Goal: Task Accomplishment & Management: Use online tool/utility

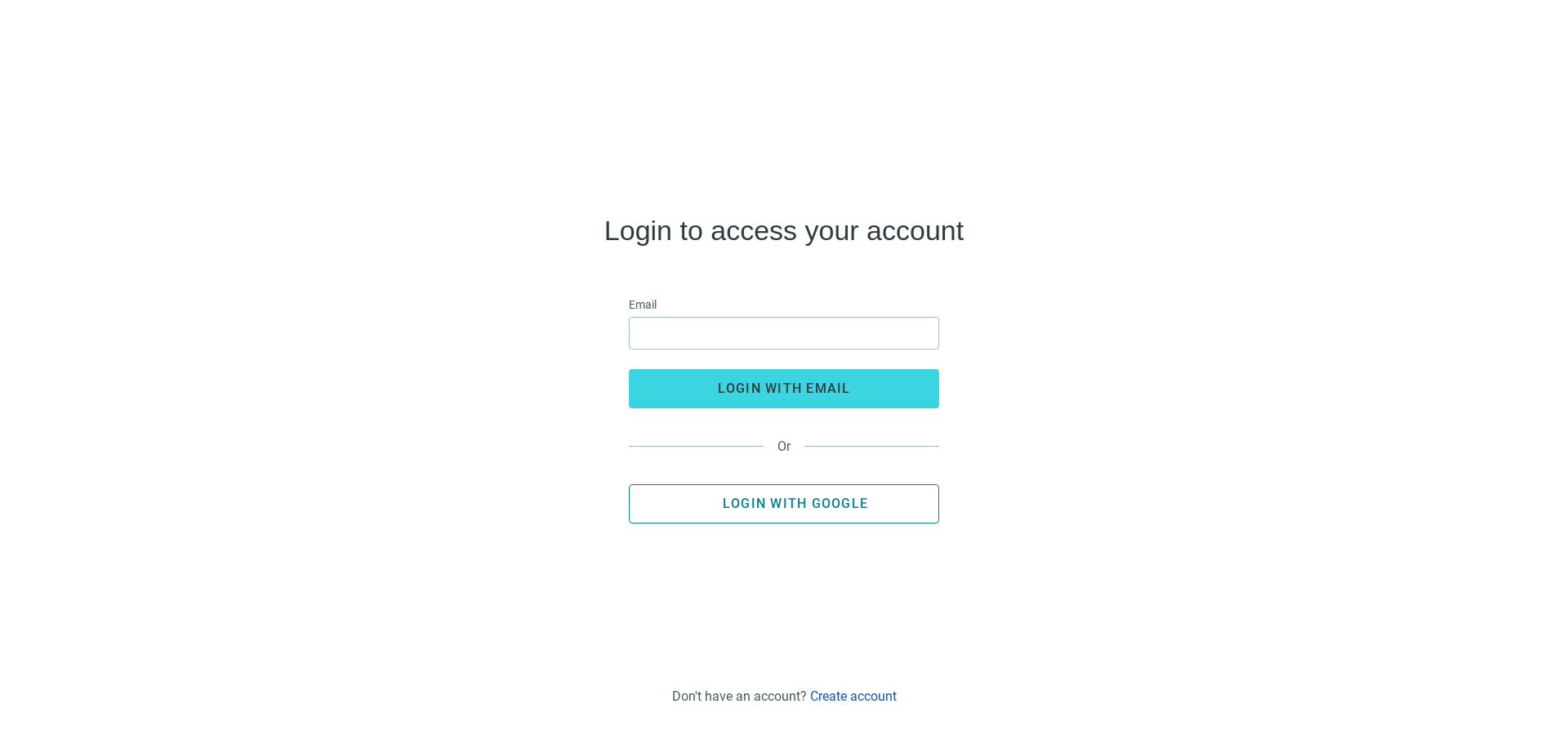
click at [810, 512] on button "Login with Google" at bounding box center [784, 503] width 310 height 39
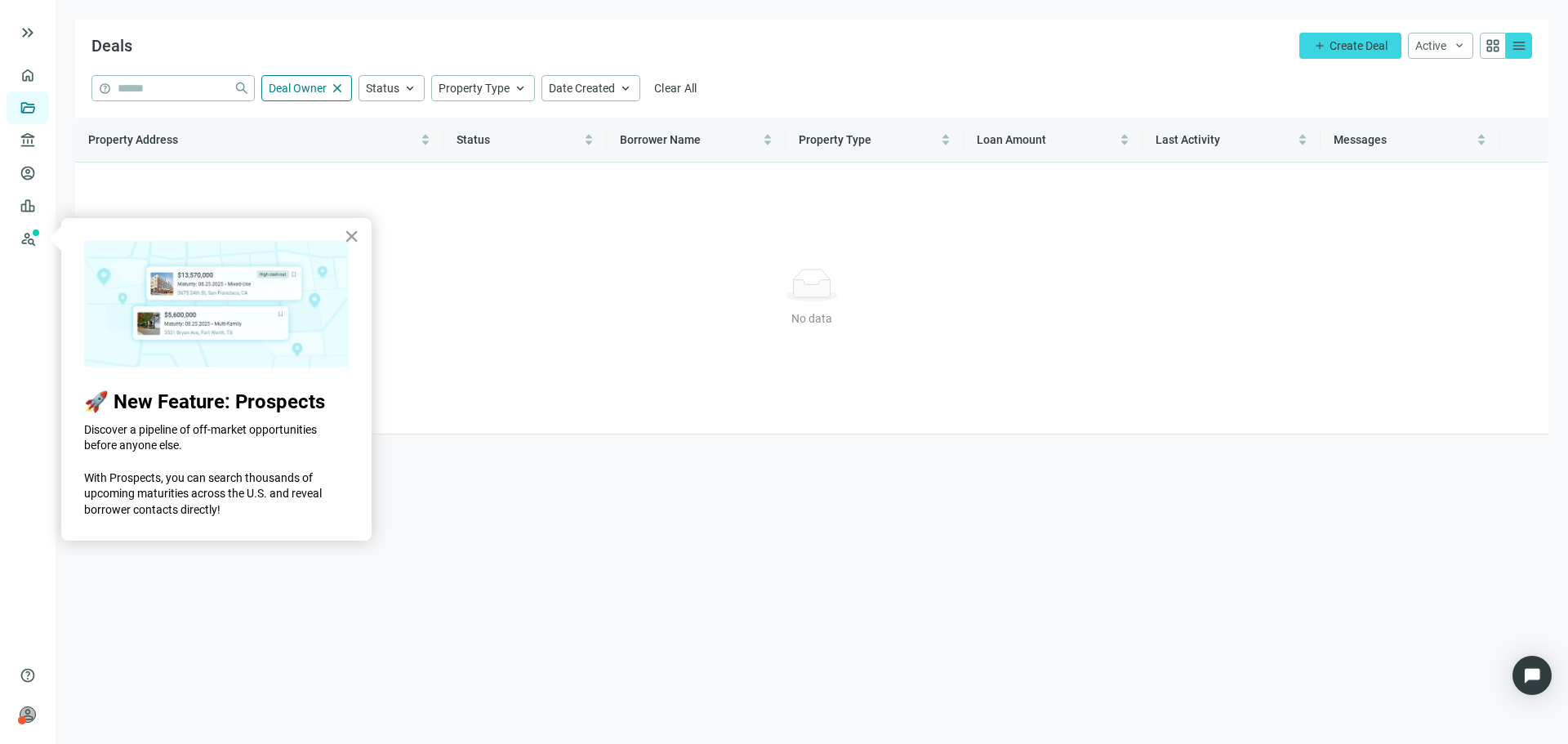
click at [351, 239] on button "×" at bounding box center [351, 236] width 16 height 26
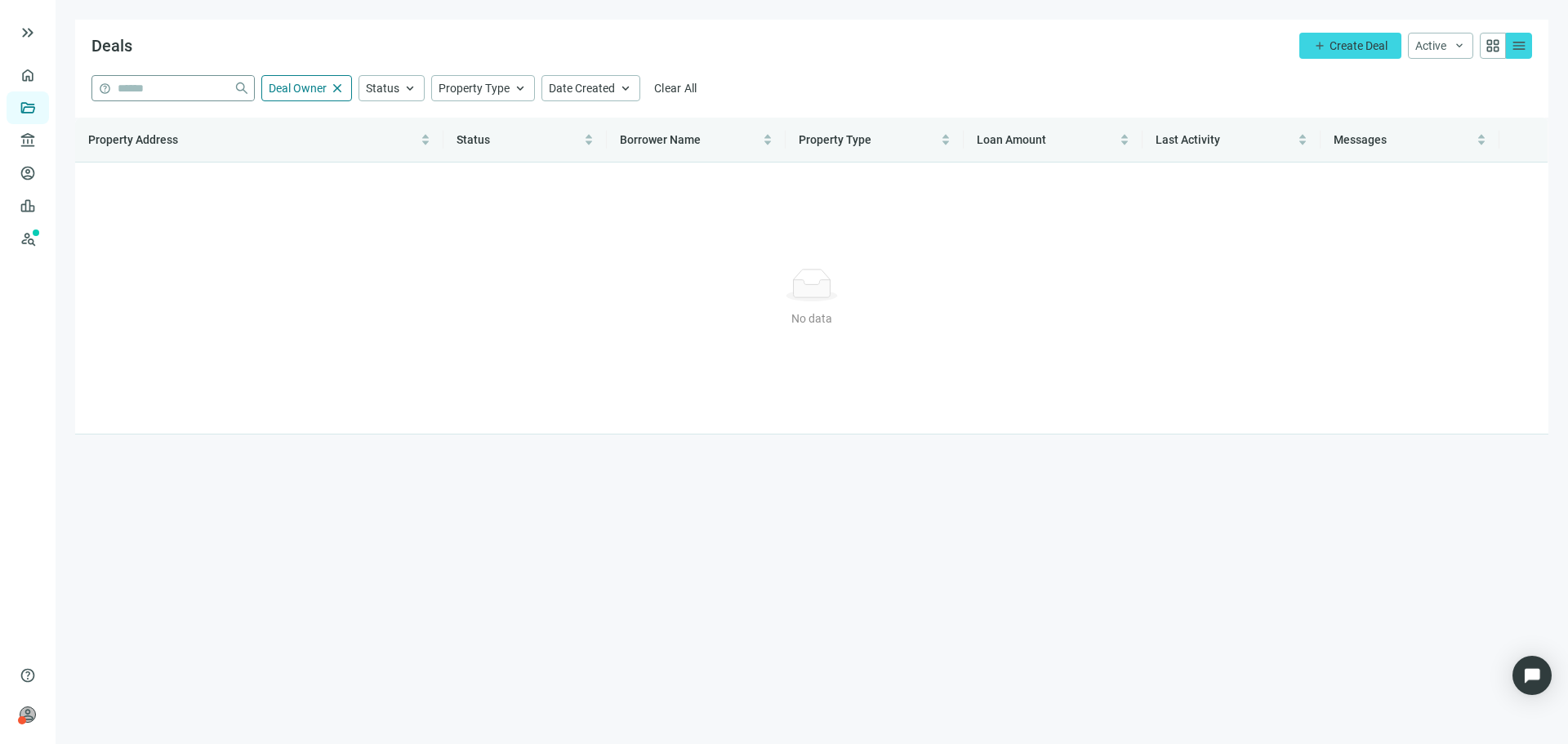
click at [164, 100] on span "help close" at bounding box center [174, 88] width 164 height 26
click at [173, 88] on input "search" at bounding box center [172, 88] width 109 height 25
type input "**********"
click at [381, 278] on div "No data No data" at bounding box center [811, 298] width 1447 height 245
click at [40, 207] on link "Leads" at bounding box center [56, 206] width 32 height 13
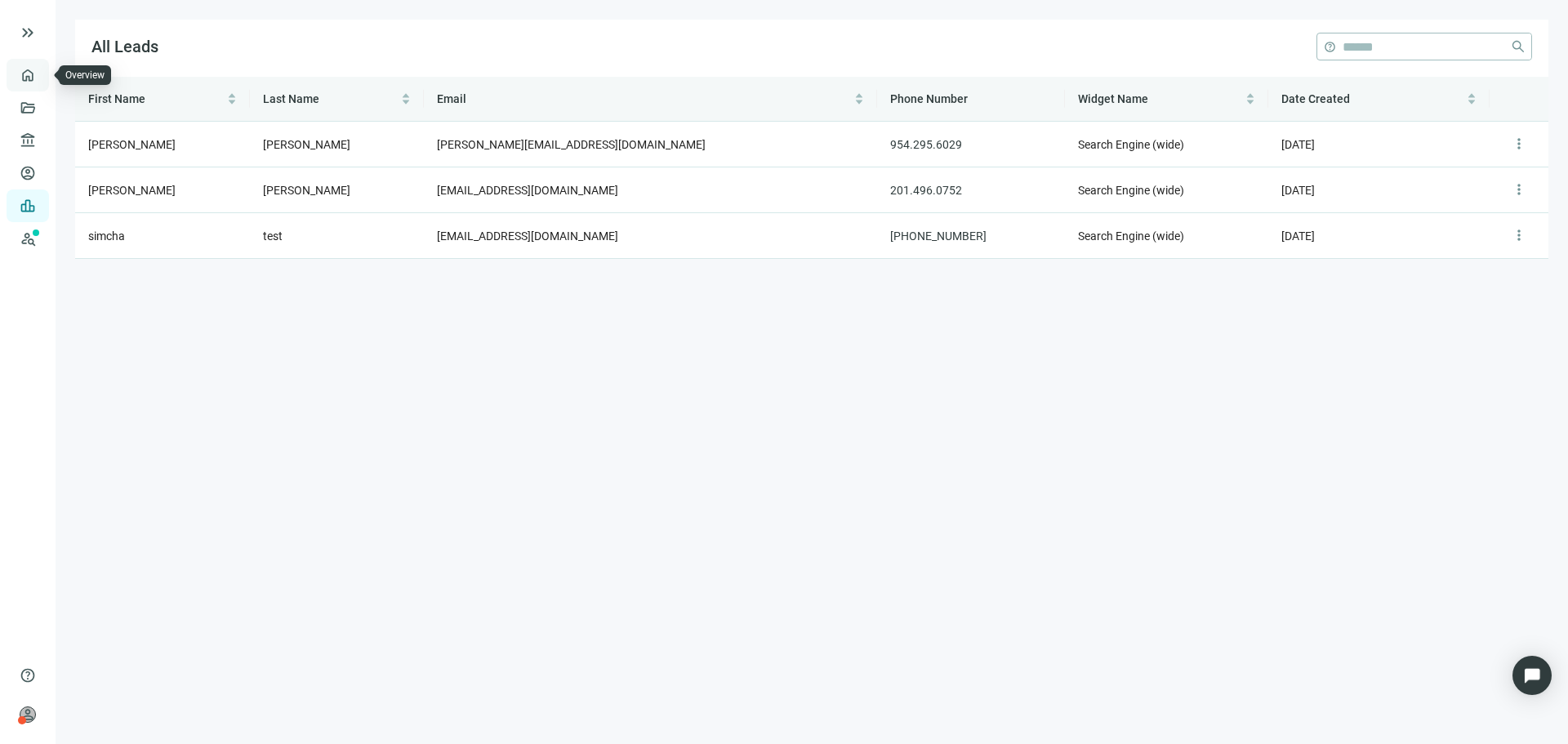
click at [40, 72] on link "Overview" at bounding box center [64, 75] width 48 height 13
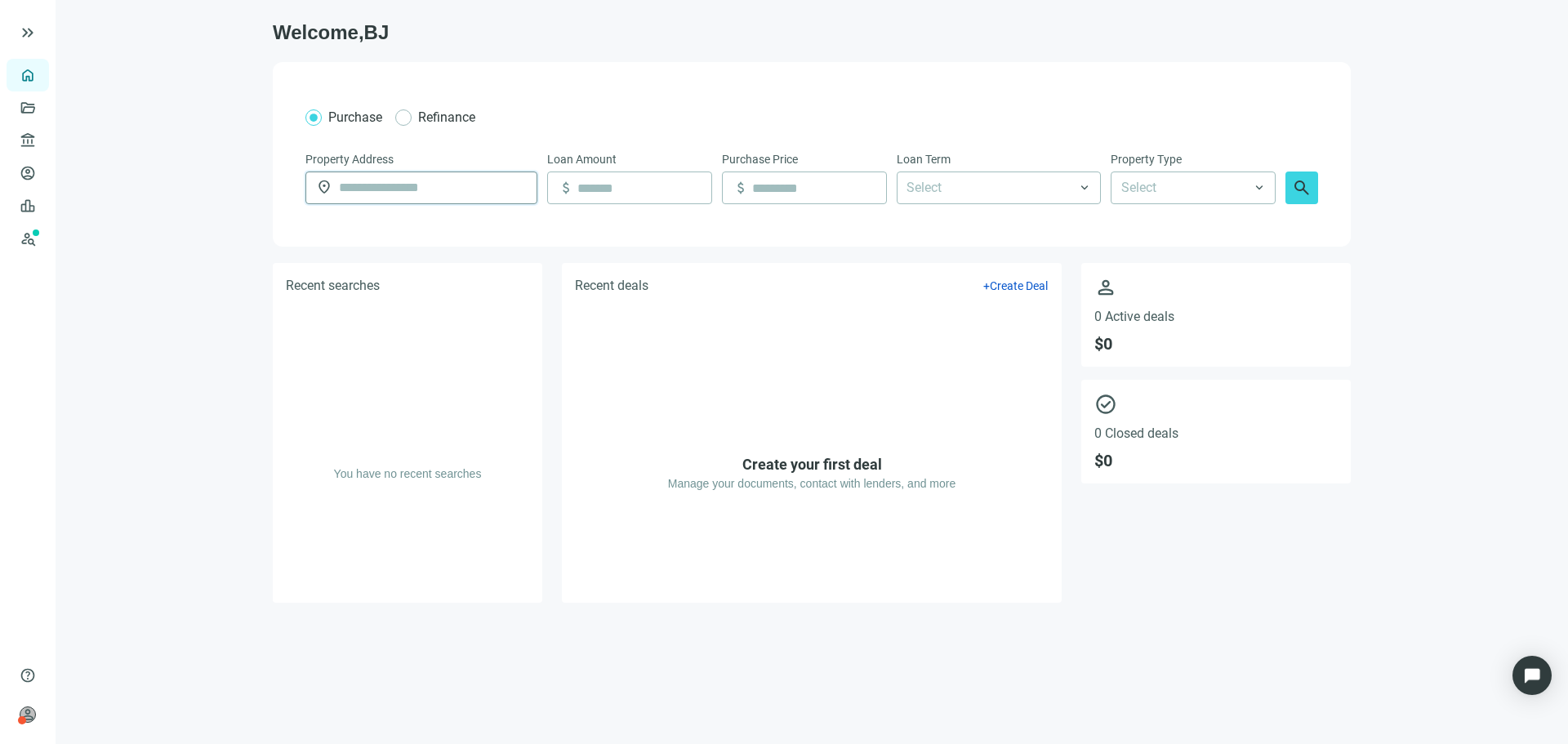
click at [389, 183] on input "text" at bounding box center [433, 188] width 187 height 31
type input "**********"
click at [1300, 193] on span "search" at bounding box center [1301, 187] width 19 height 19
click at [40, 204] on link "Leads" at bounding box center [56, 206] width 32 height 13
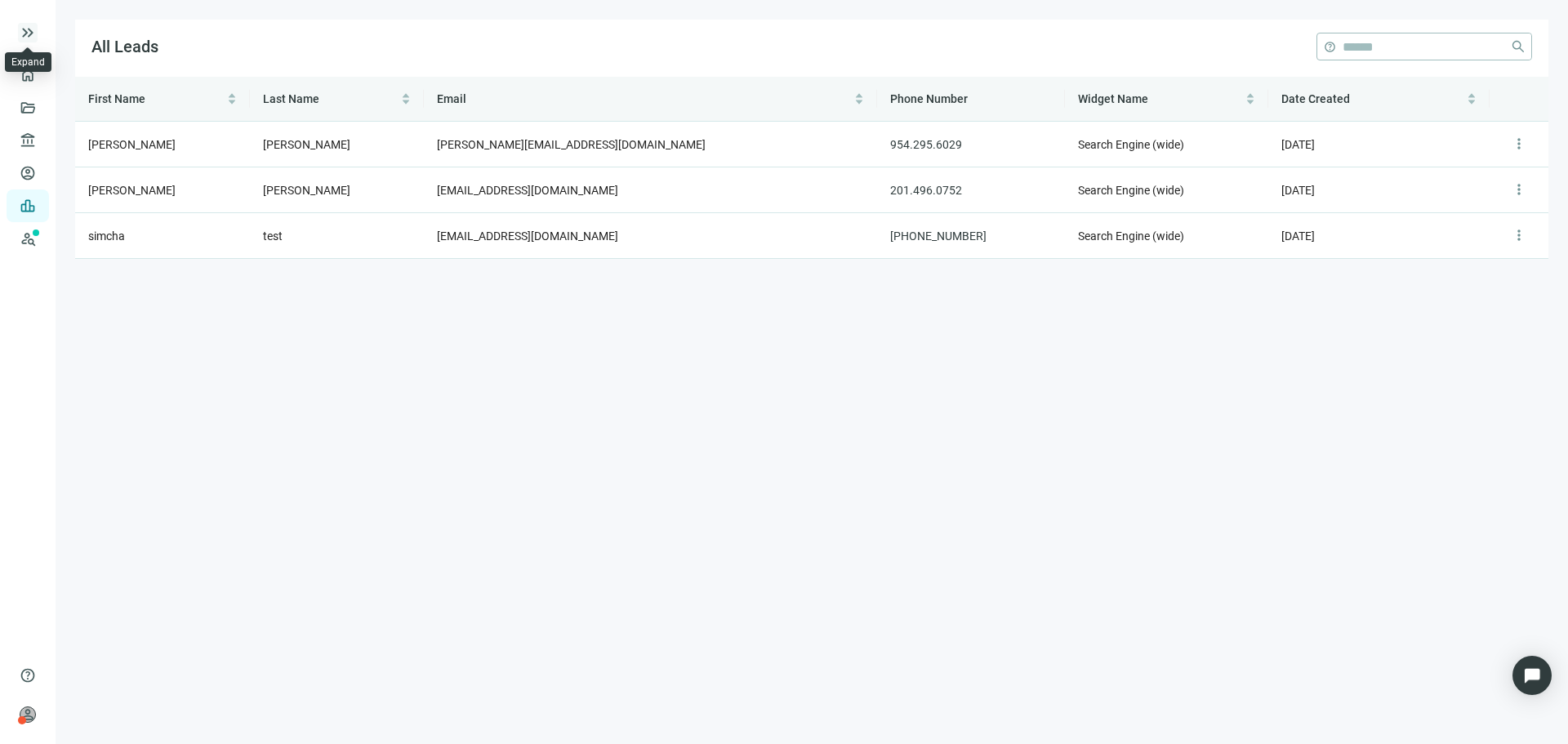
click at [28, 26] on span "keyboard_double_arrow_right" at bounding box center [28, 32] width 19 height 19
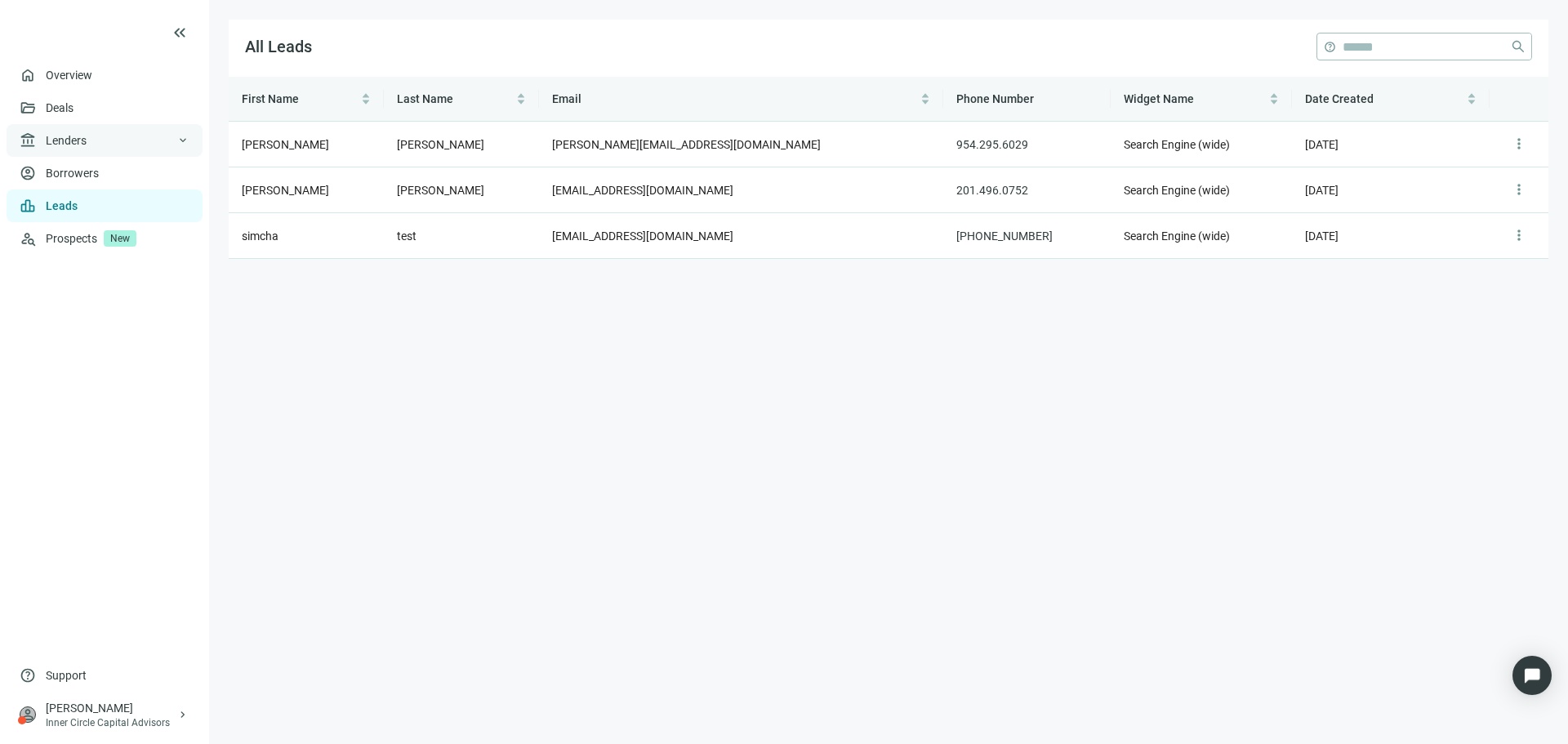
click at [175, 142] on div "account_balance Lenders keyboard_arrow_down" at bounding box center [104, 141] width 196 height 33
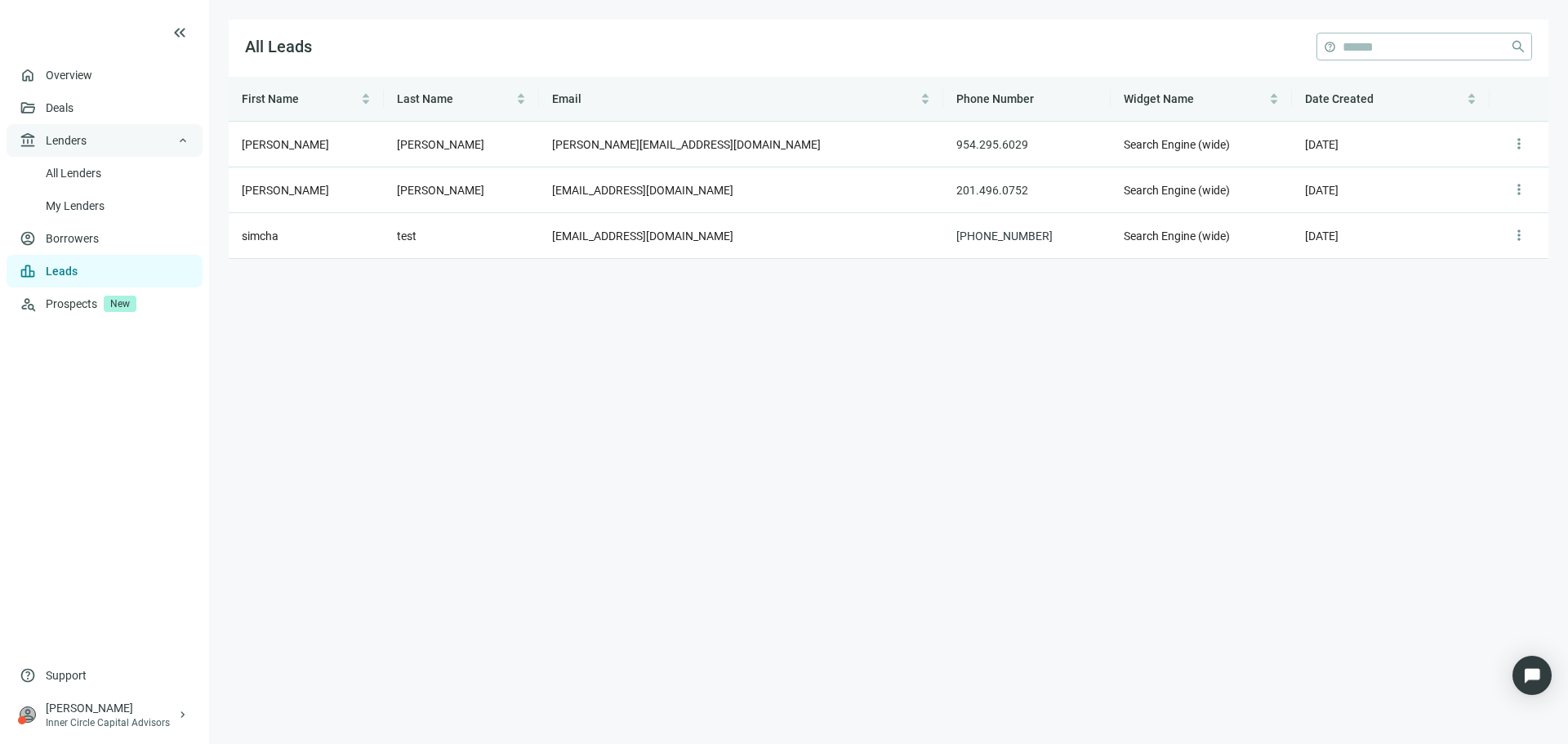
click at [175, 142] on div "account_balance Lenders keyboard_arrow_up" at bounding box center [104, 141] width 196 height 33
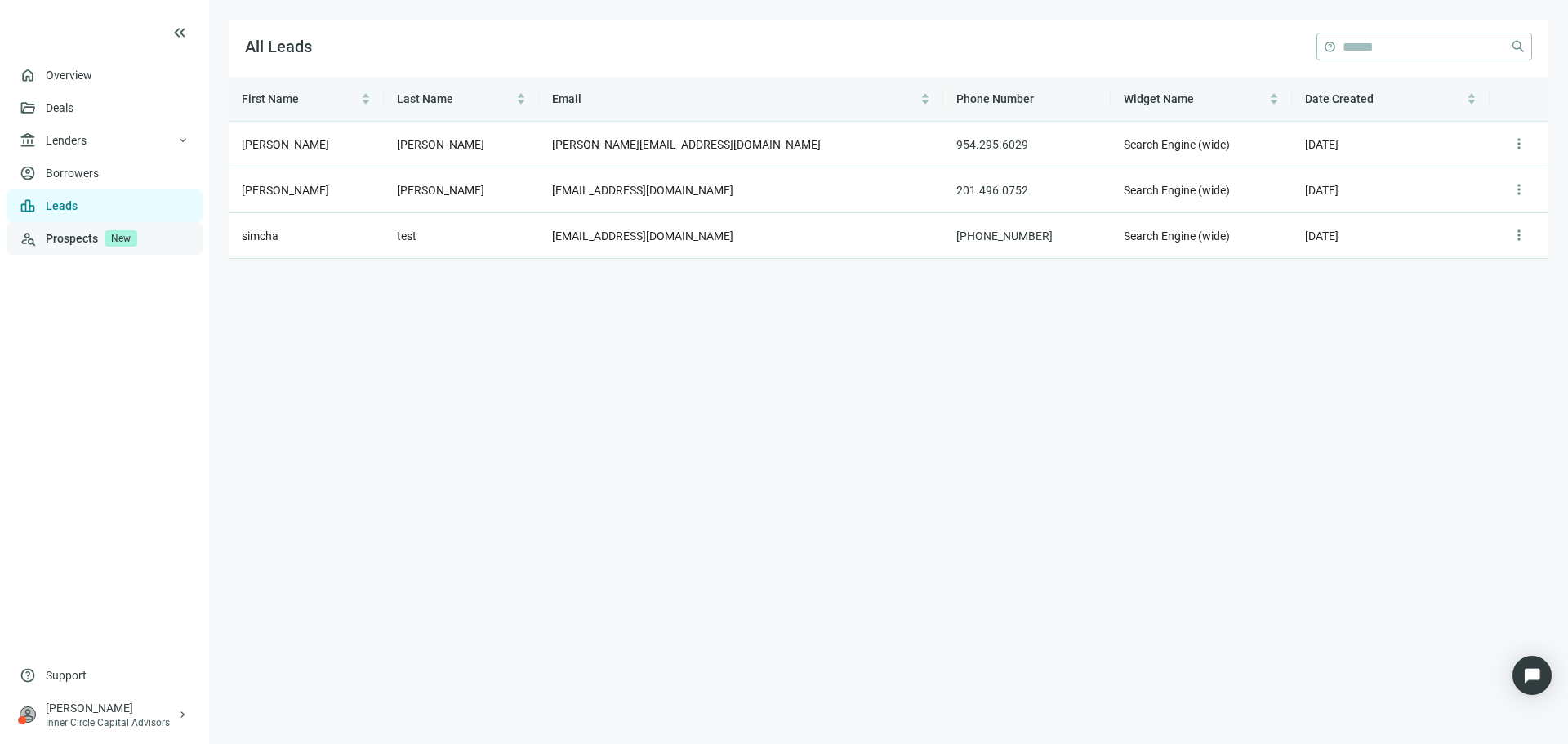
click at [85, 239] on link "Prospects New" at bounding box center [118, 239] width 143 height 33
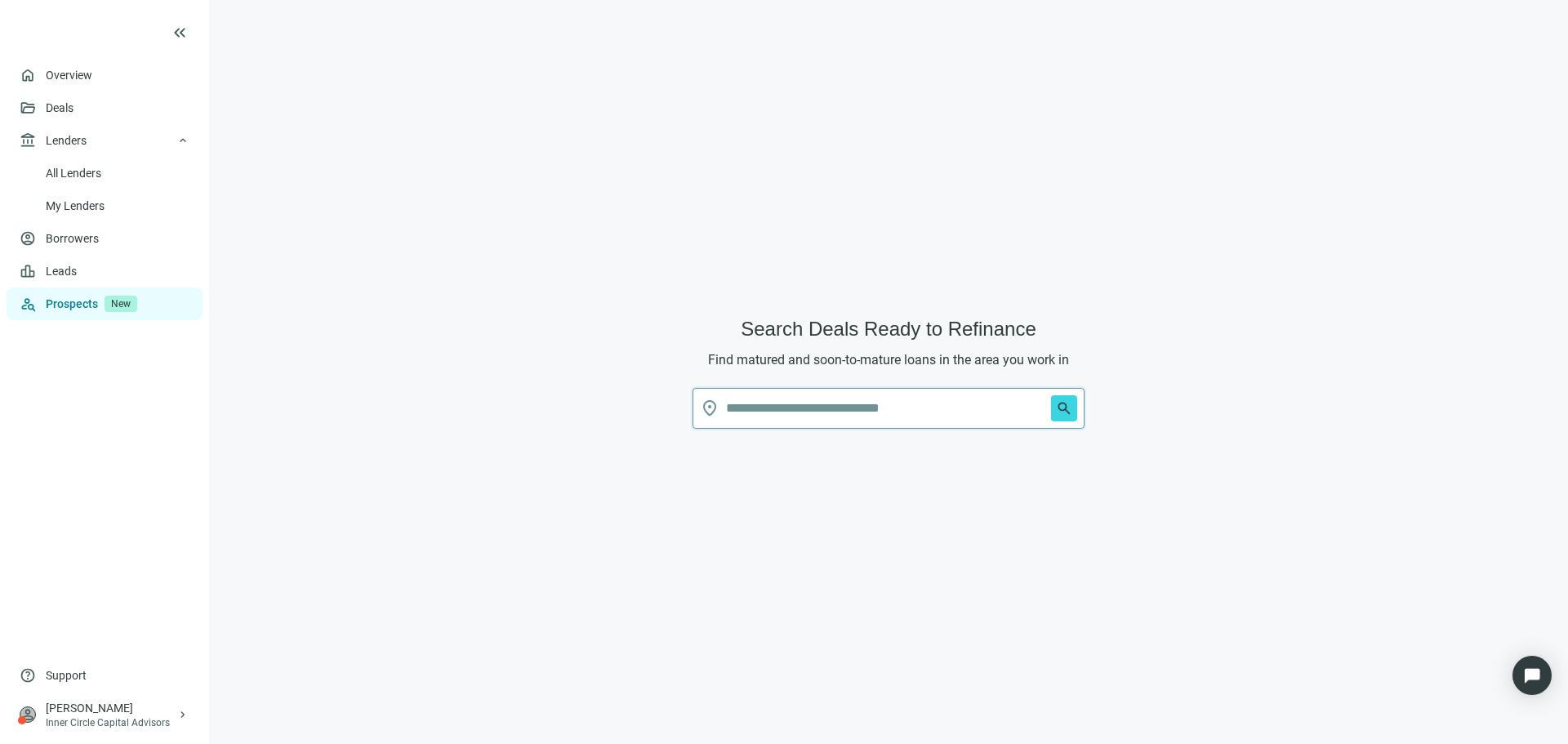
click at [838, 402] on input "text" at bounding box center [885, 408] width 319 height 39
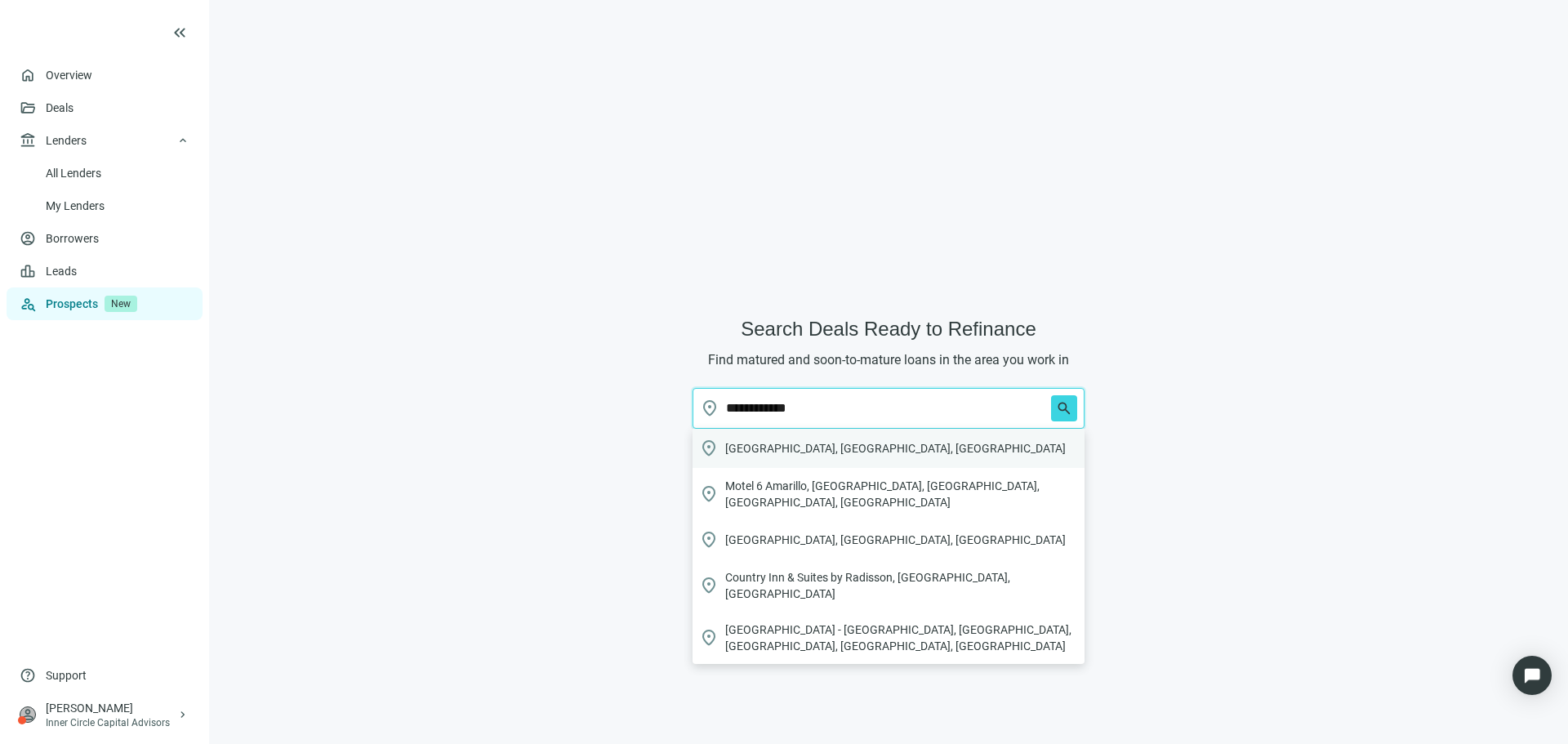
click at [772, 442] on span "[GEOGRAPHIC_DATA], [GEOGRAPHIC_DATA], [GEOGRAPHIC_DATA]" at bounding box center [895, 448] width 341 height 17
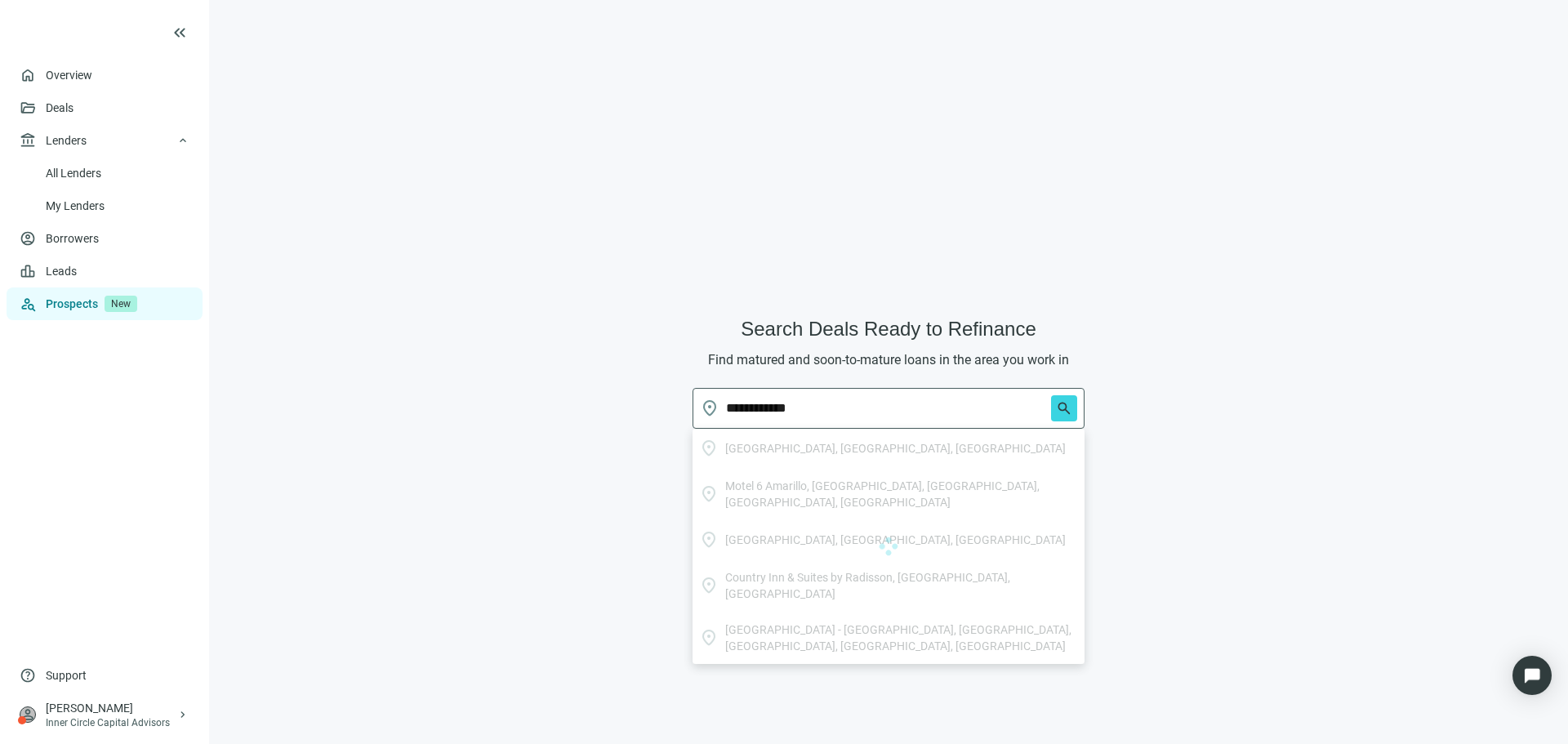
type input "**********"
click at [1063, 410] on span "search" at bounding box center [1064, 409] width 17 height 17
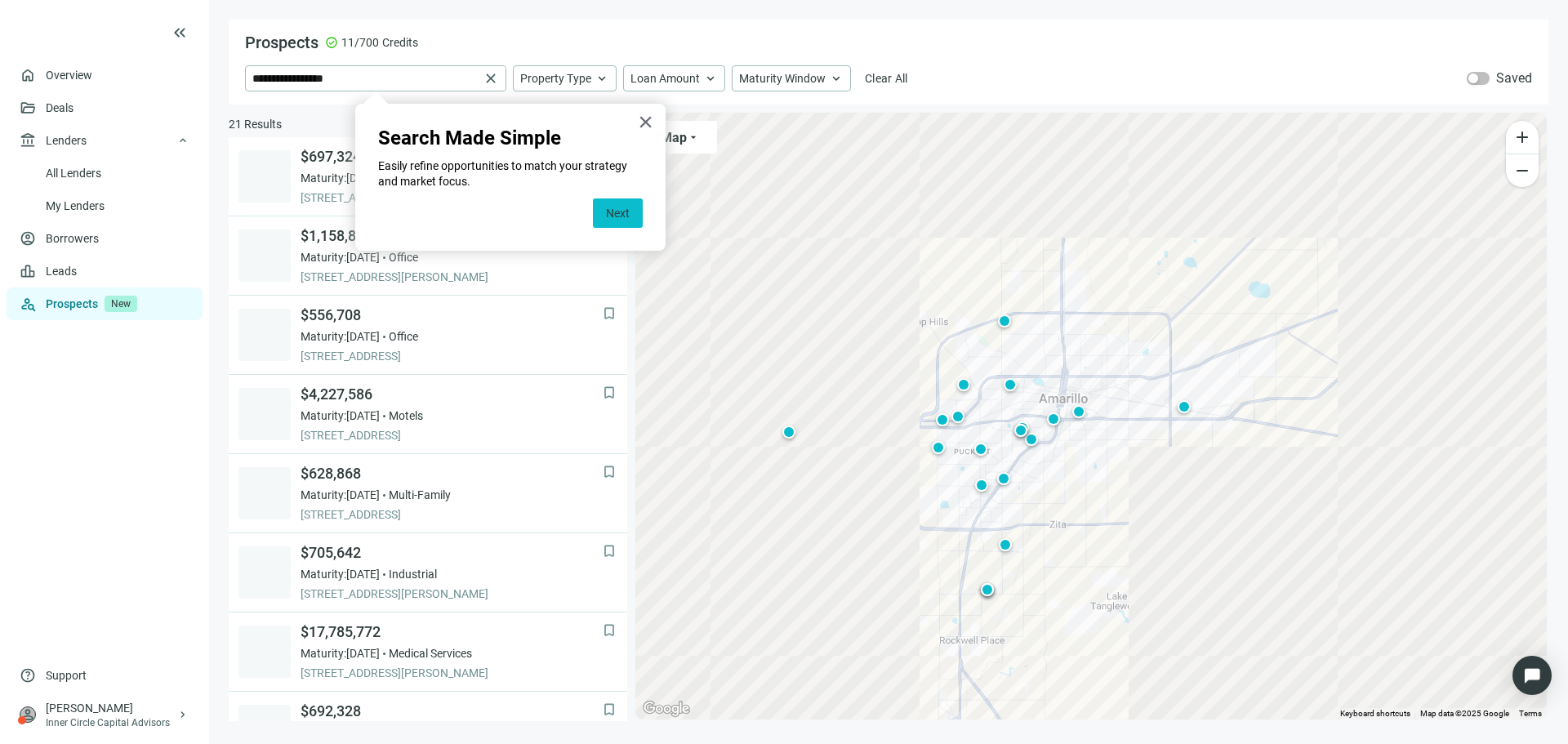
click at [619, 214] on button "Next" at bounding box center [617, 213] width 50 height 29
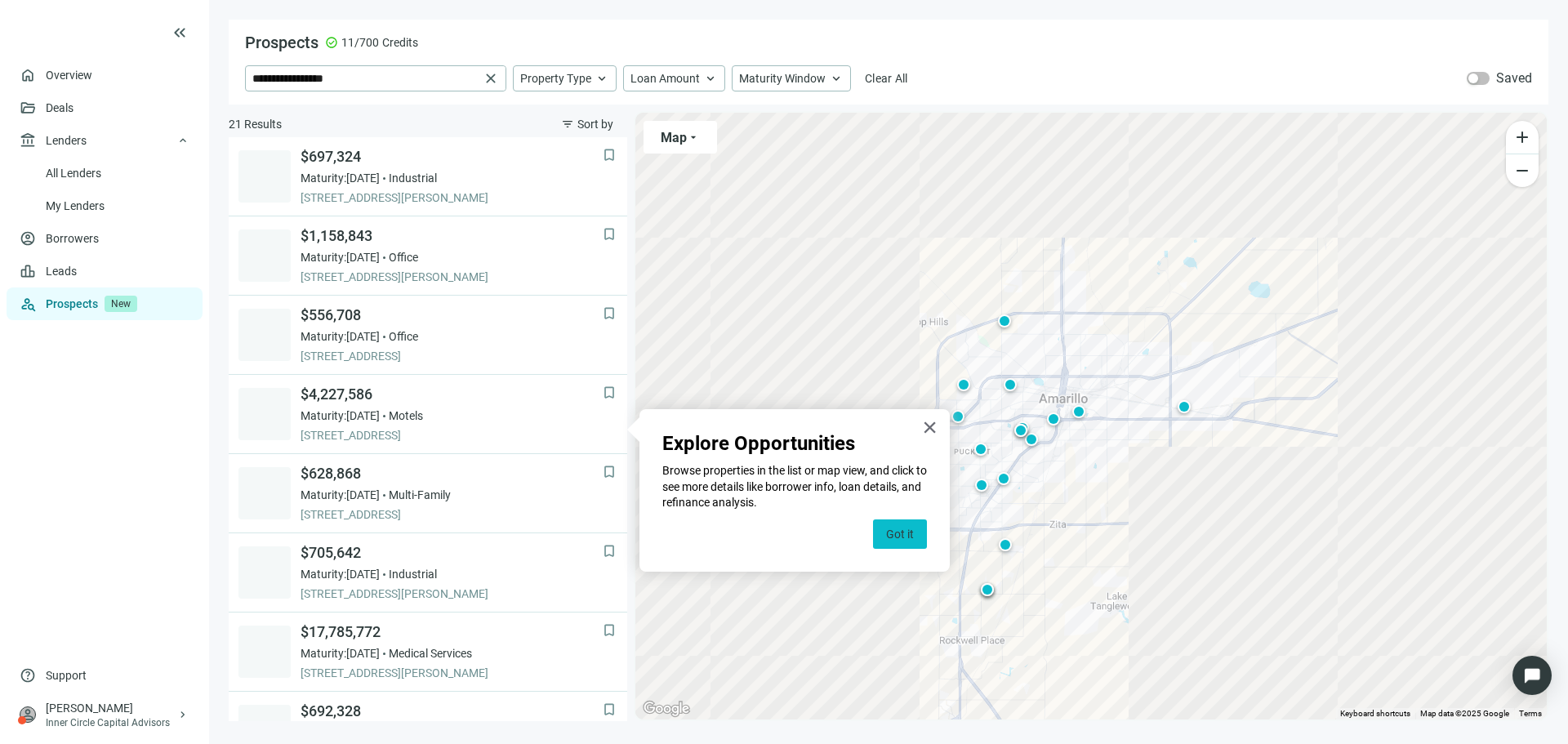
click at [912, 535] on button "Got it" at bounding box center [899, 534] width 54 height 29
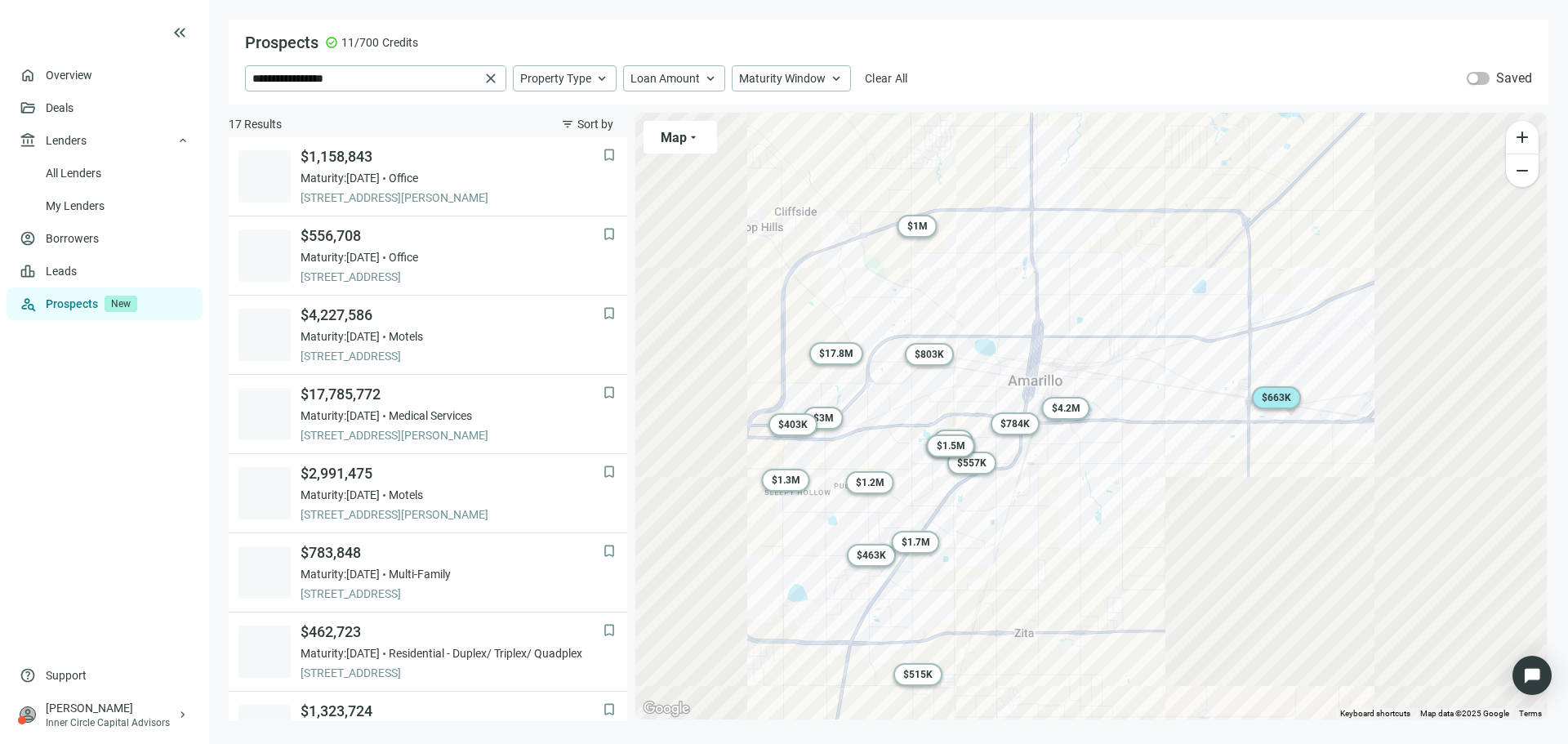
click at [1273, 391] on div "$ 663K" at bounding box center [1276, 398] width 49 height 23
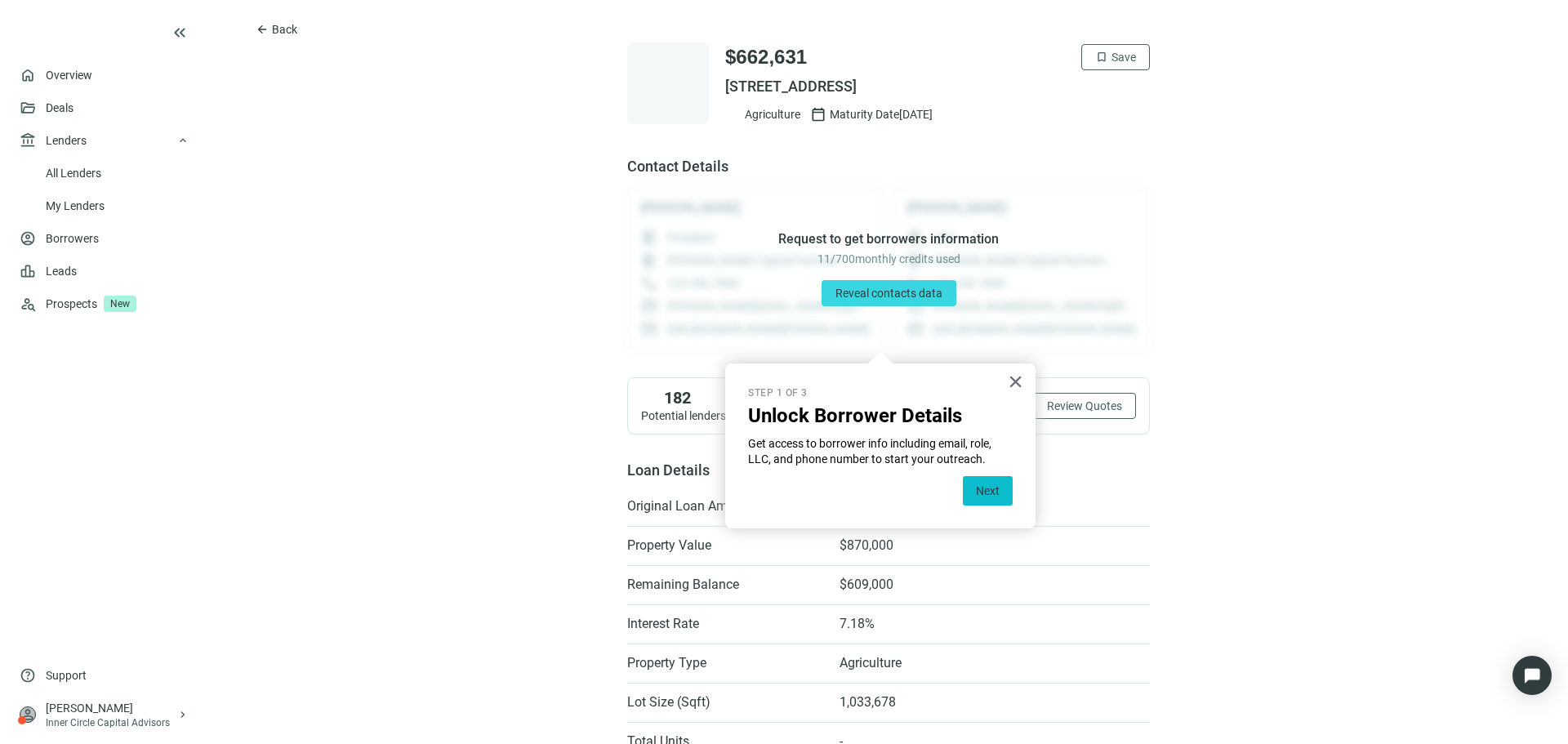
click at [986, 495] on button "Next" at bounding box center [987, 490] width 50 height 29
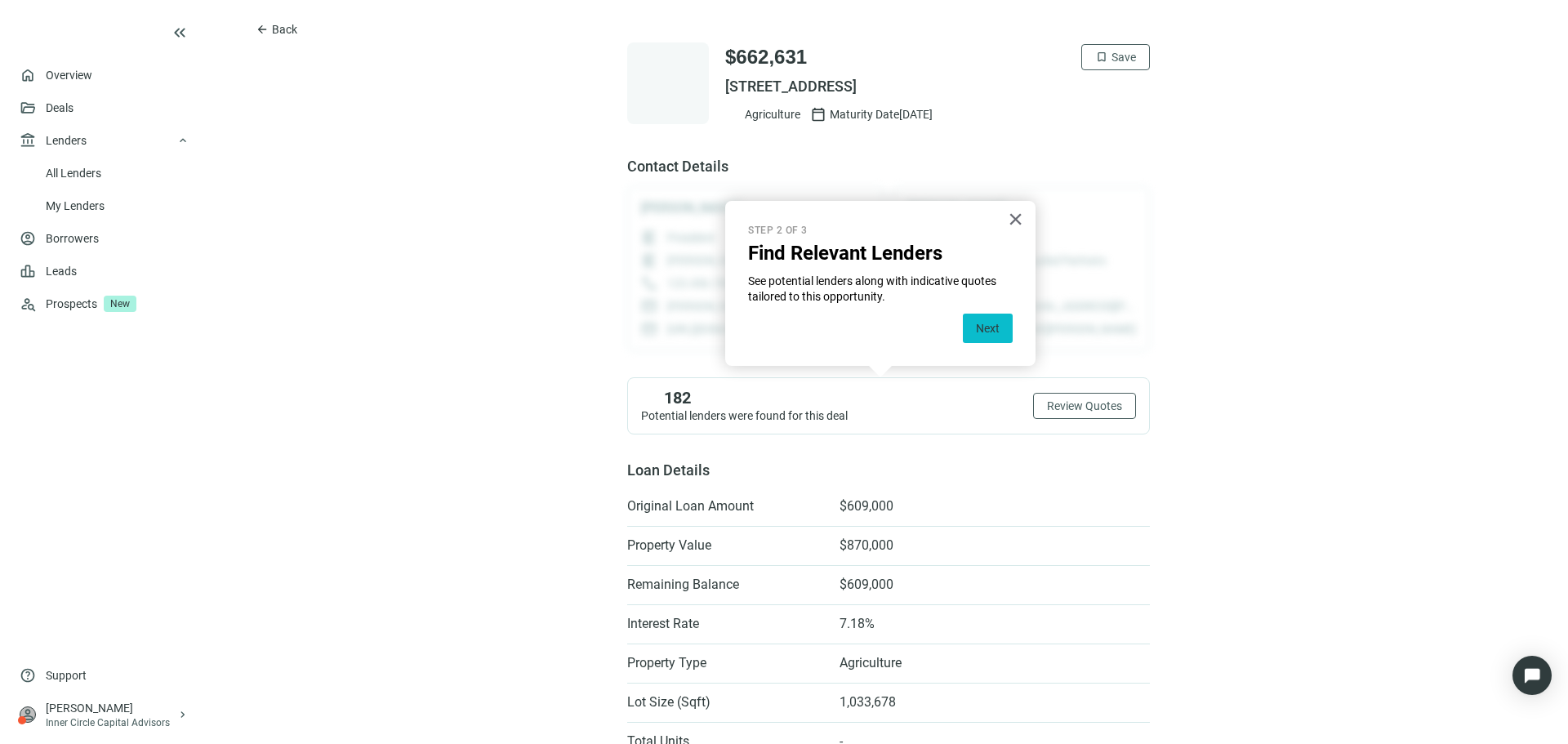
click at [982, 327] on button "Next" at bounding box center [987, 328] width 50 height 29
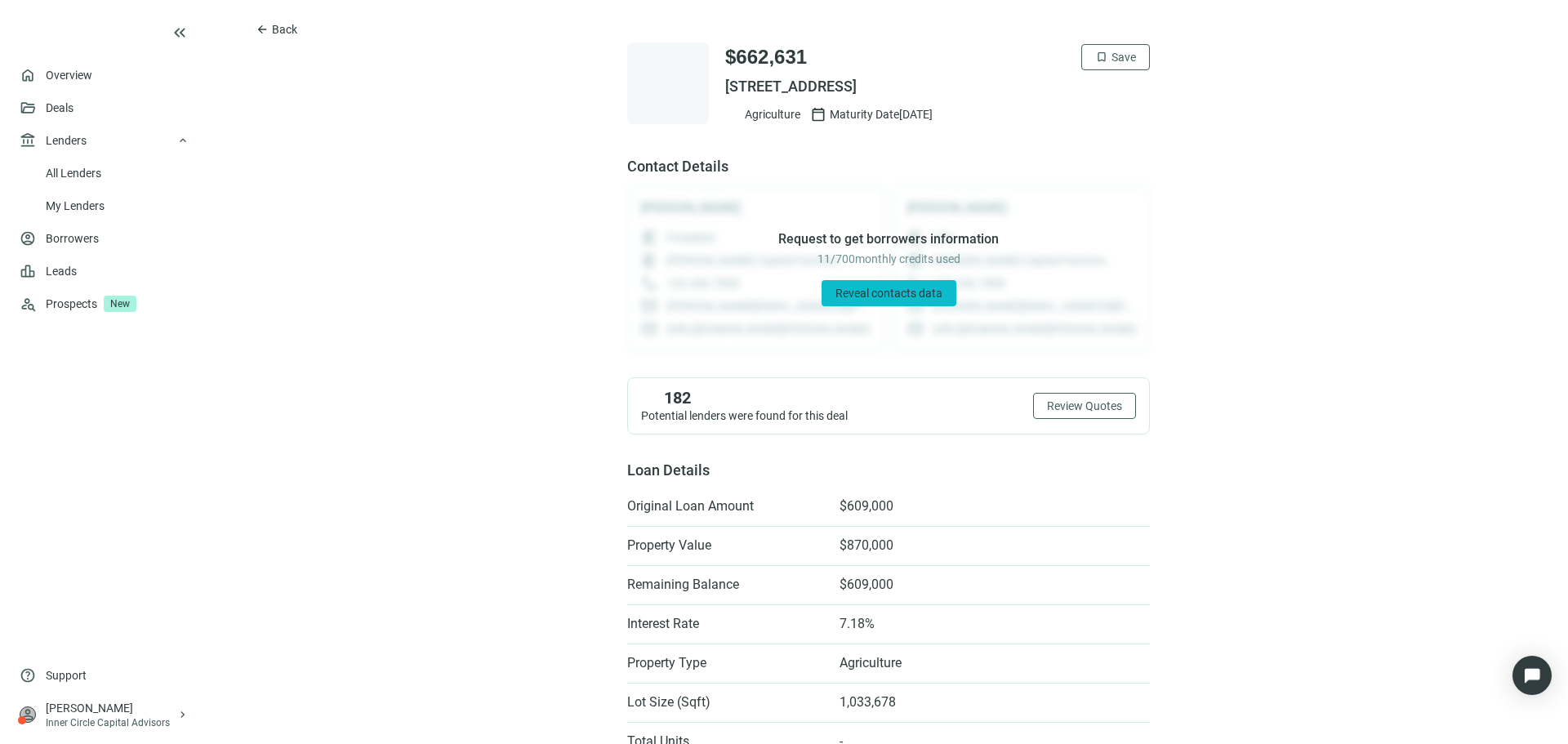
click at [861, 292] on span "Reveal contacts data" at bounding box center [888, 293] width 107 height 13
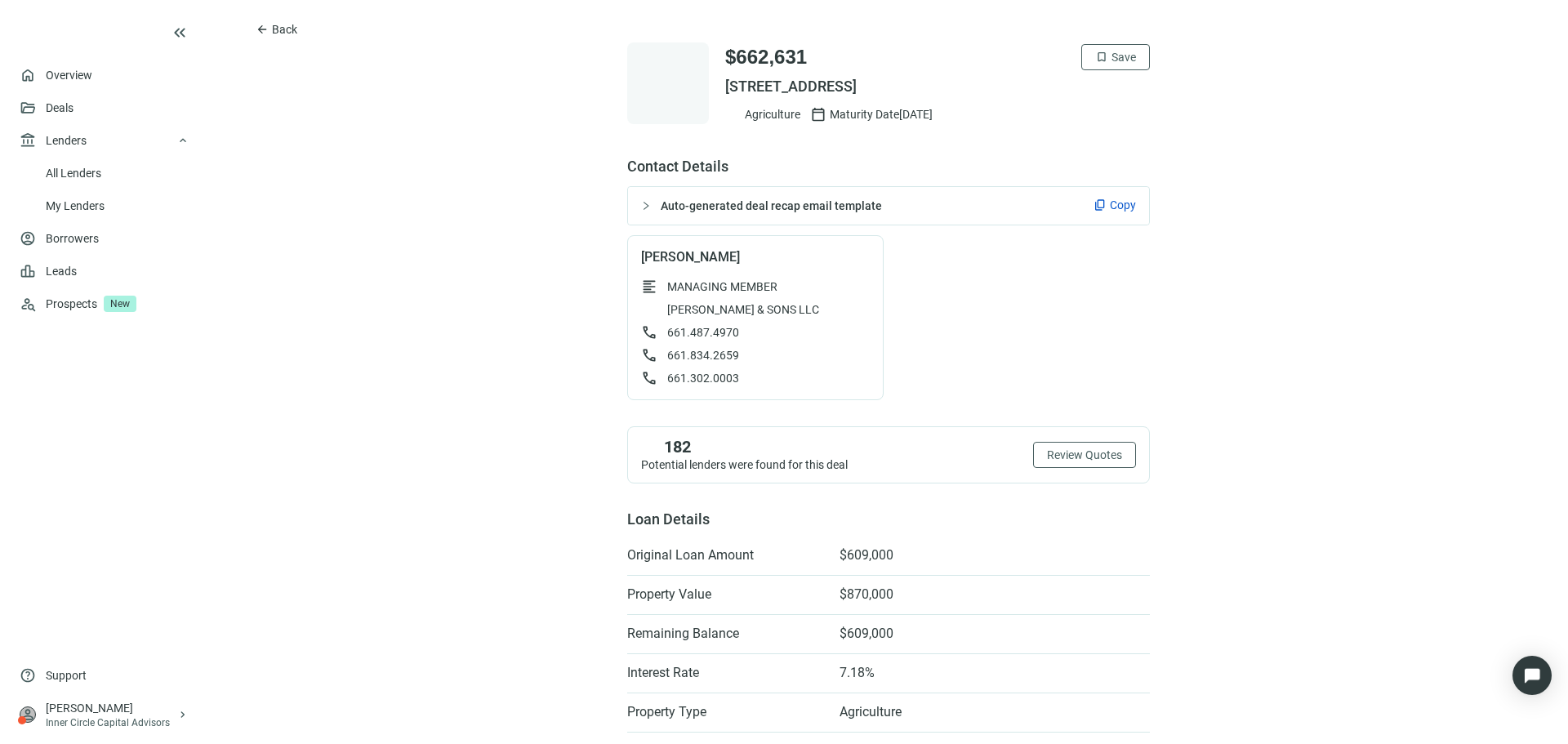
drag, startPoint x: 717, startPoint y: 85, endPoint x: 986, endPoint y: 81, distance: 269.0
click at [986, 81] on span "[STREET_ADDRESS]" at bounding box center [937, 86] width 424 height 19
click at [294, 26] on span "Back" at bounding box center [285, 29] width 26 height 13
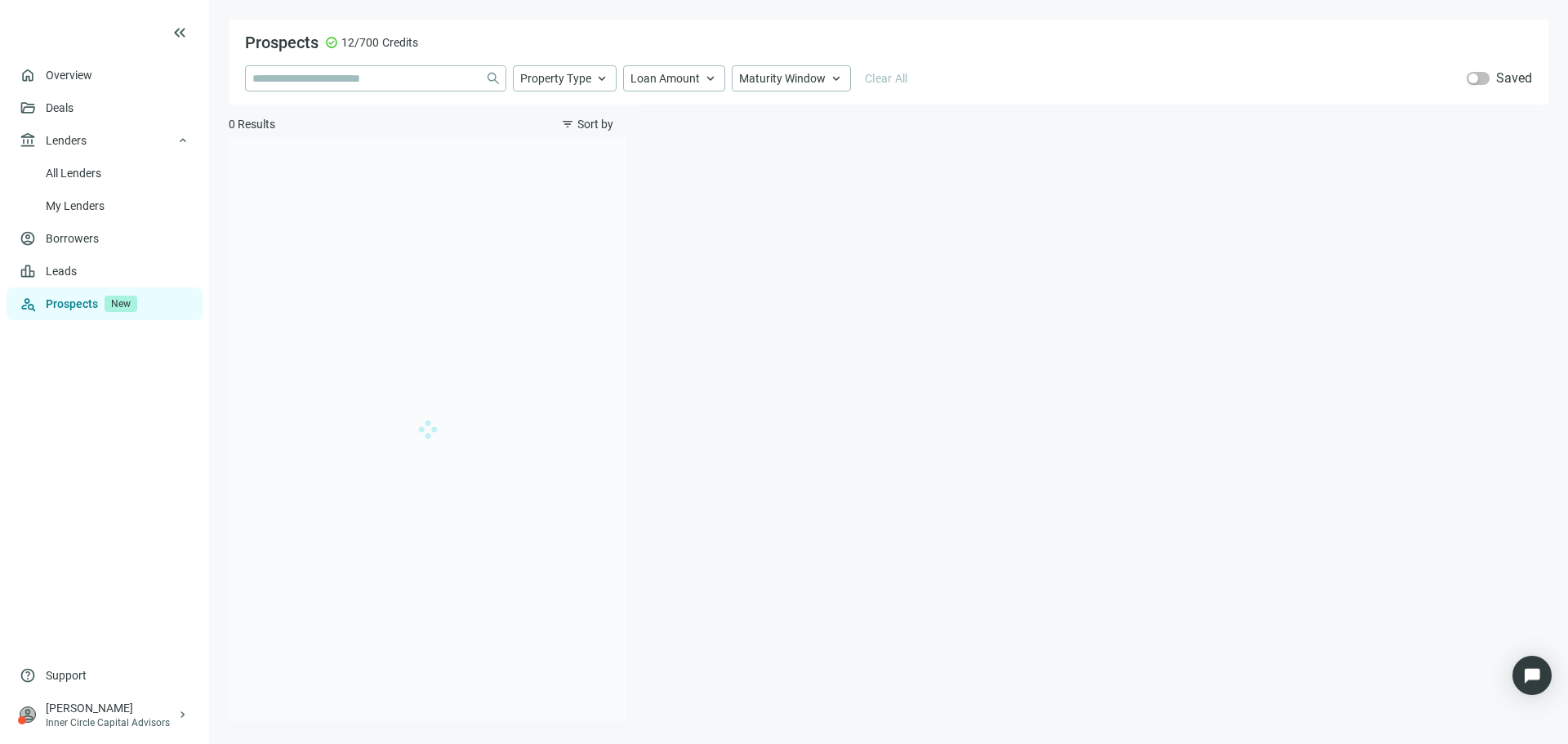
type input "**********"
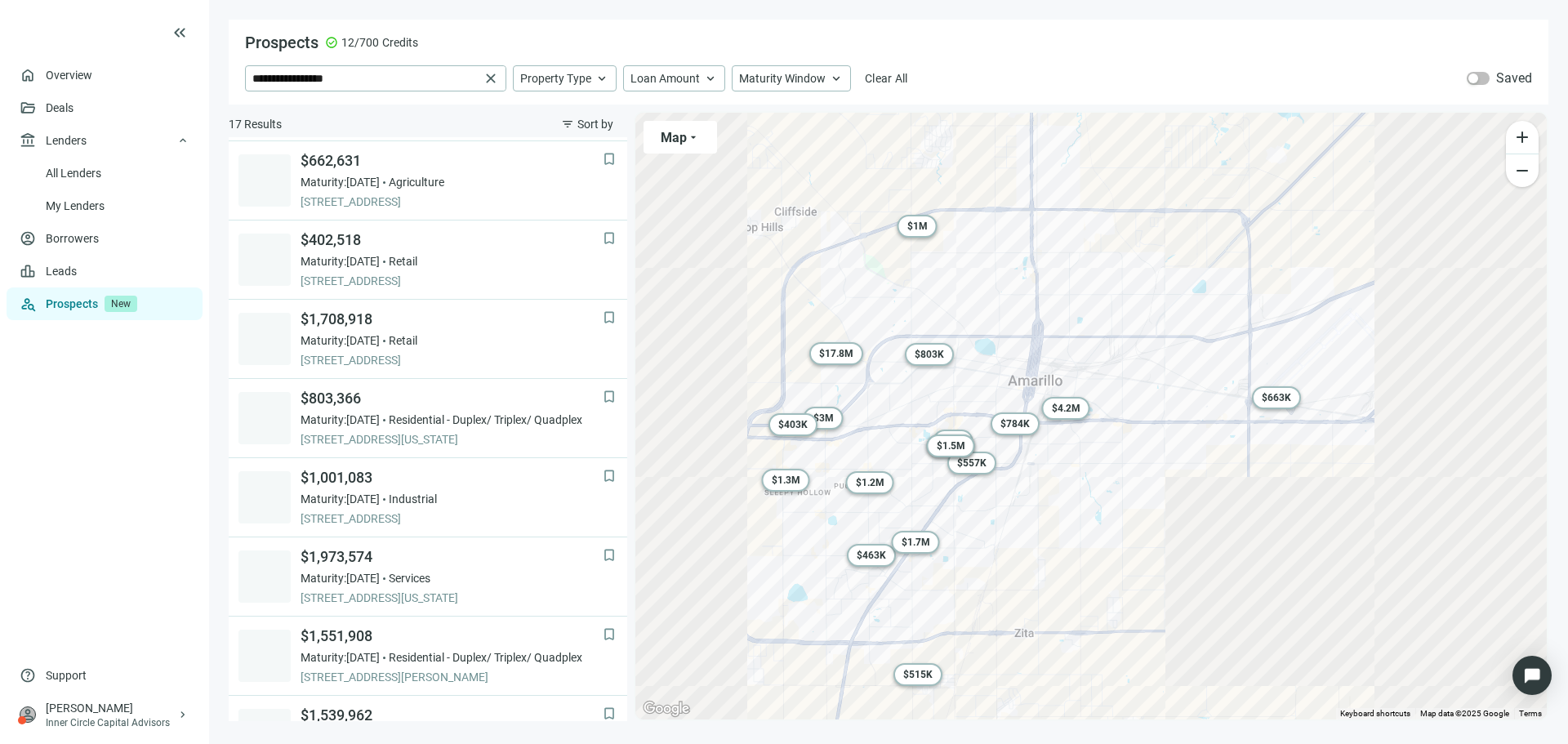
scroll to position [634, 0]
click at [770, 476] on div "$ 1.3M" at bounding box center [785, 479] width 48 height 23
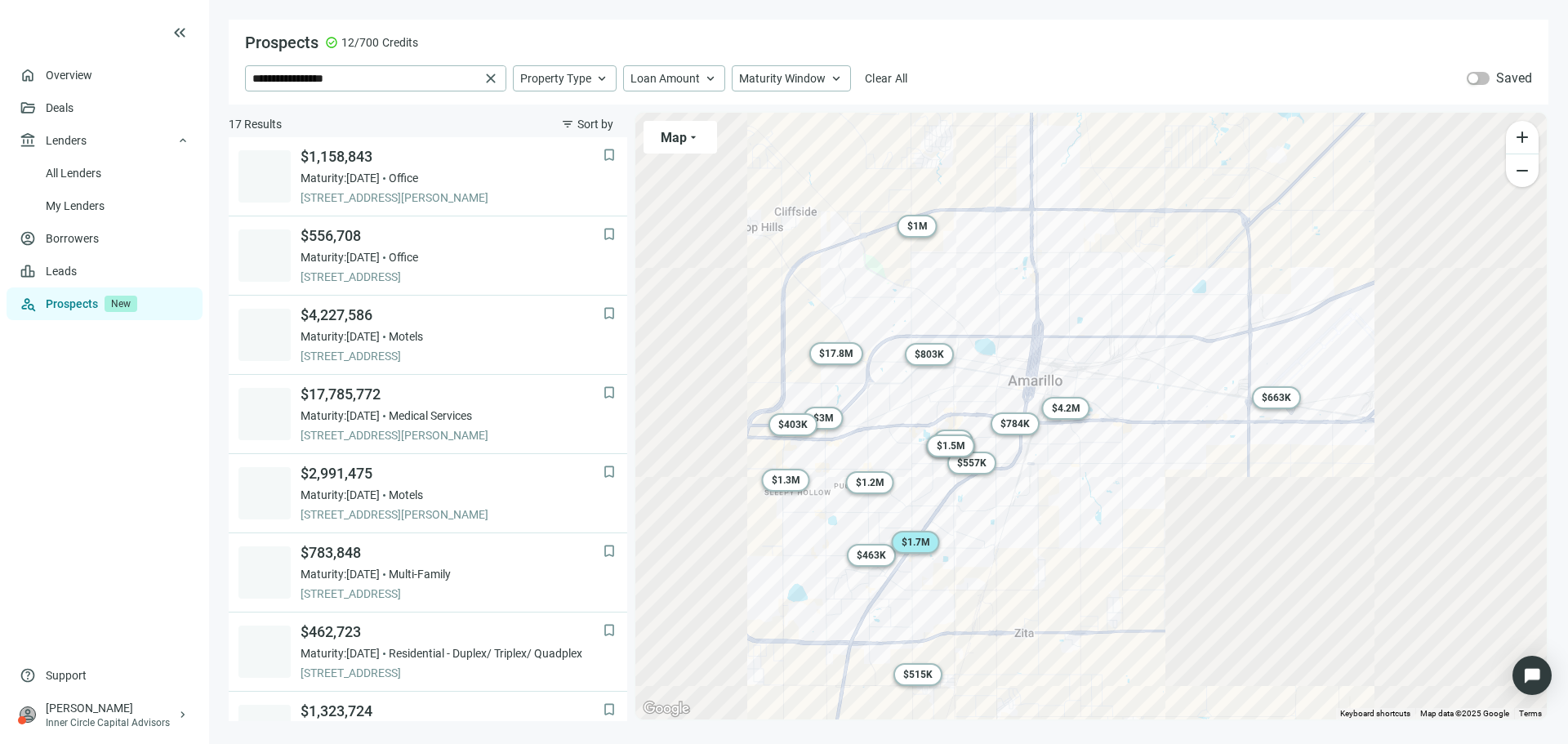
click at [915, 535] on div "$ 1.7M" at bounding box center [916, 542] width 48 height 23
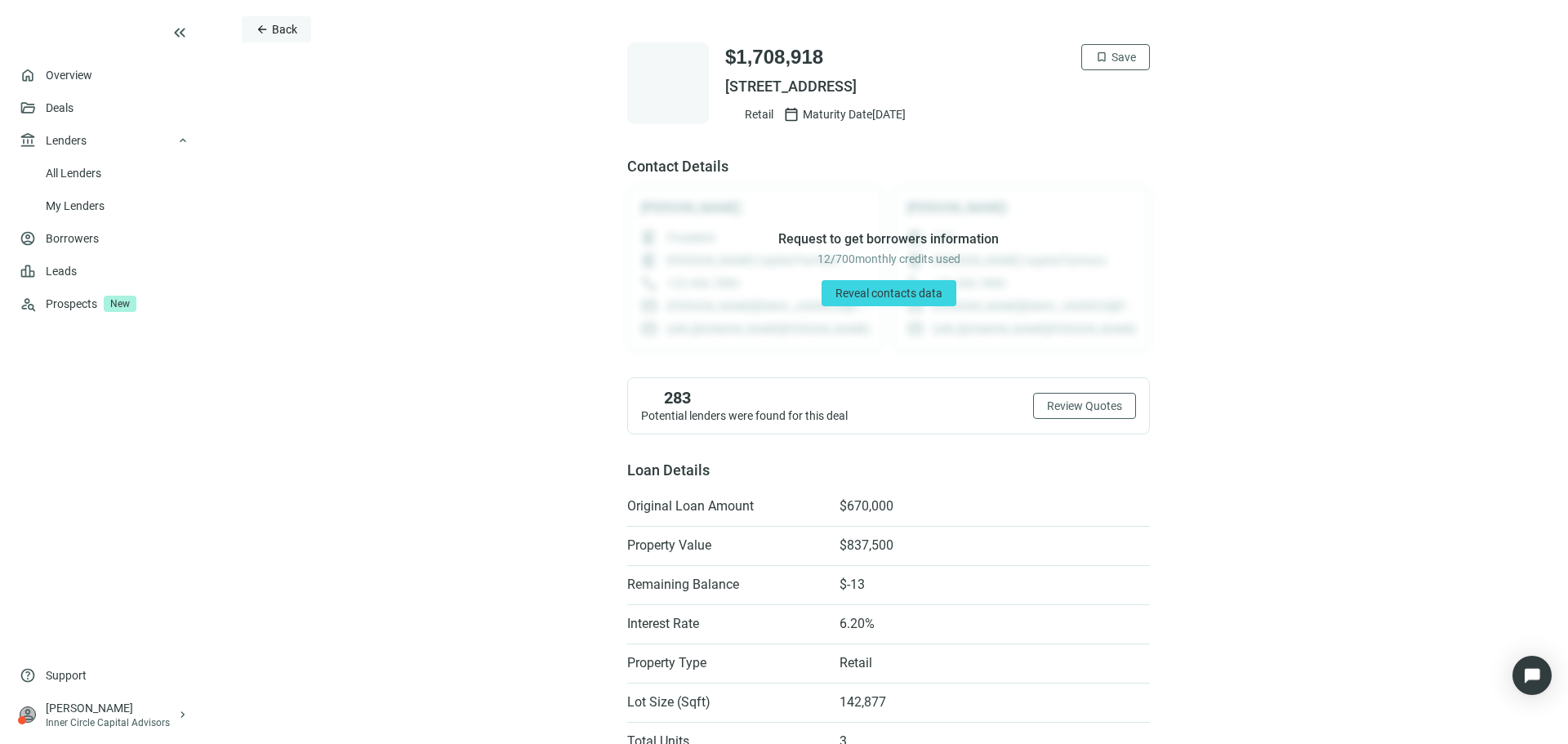
click at [288, 23] on span "Back" at bounding box center [285, 29] width 26 height 13
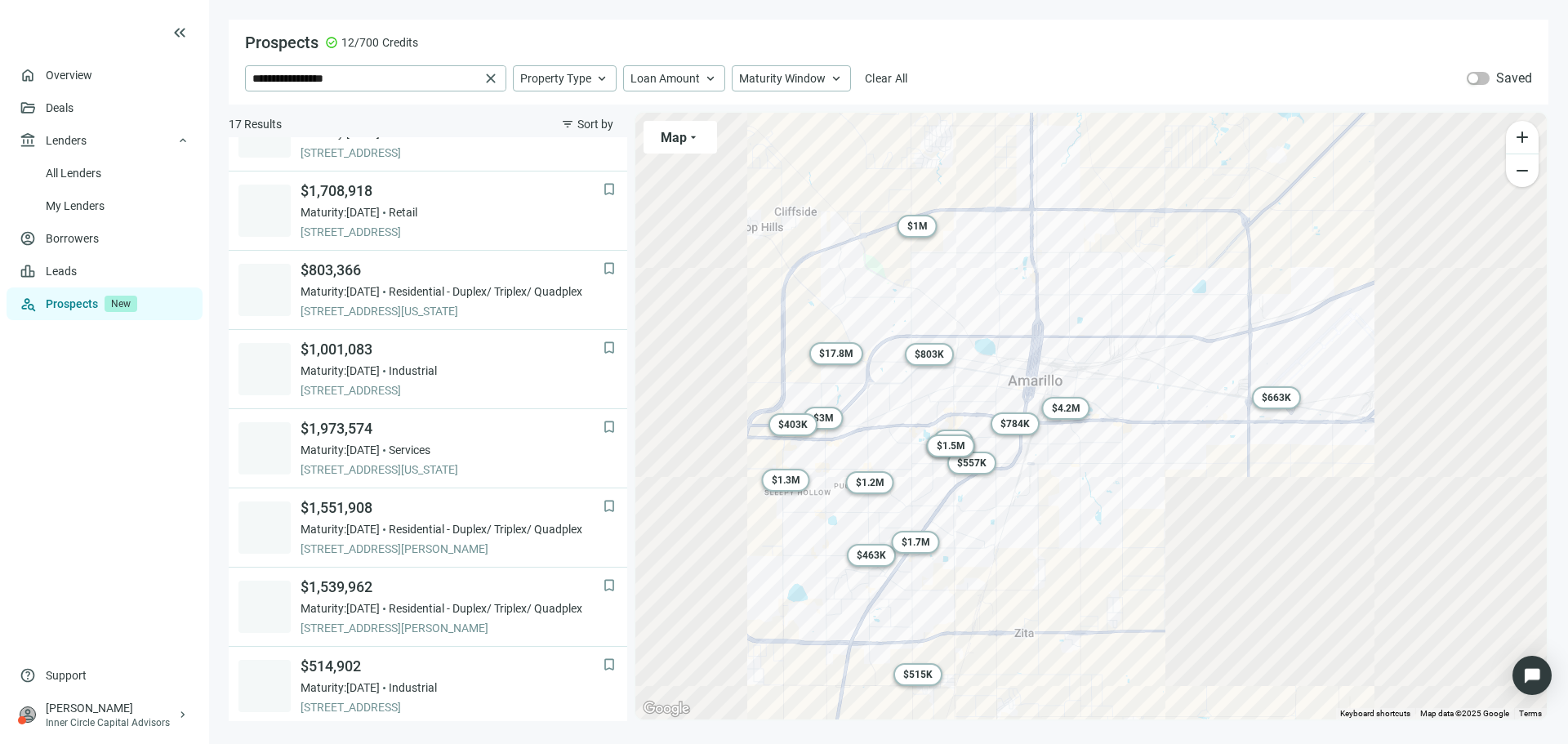
scroll to position [762, 0]
click at [686, 75] on span "Loan Amount" at bounding box center [665, 78] width 70 height 15
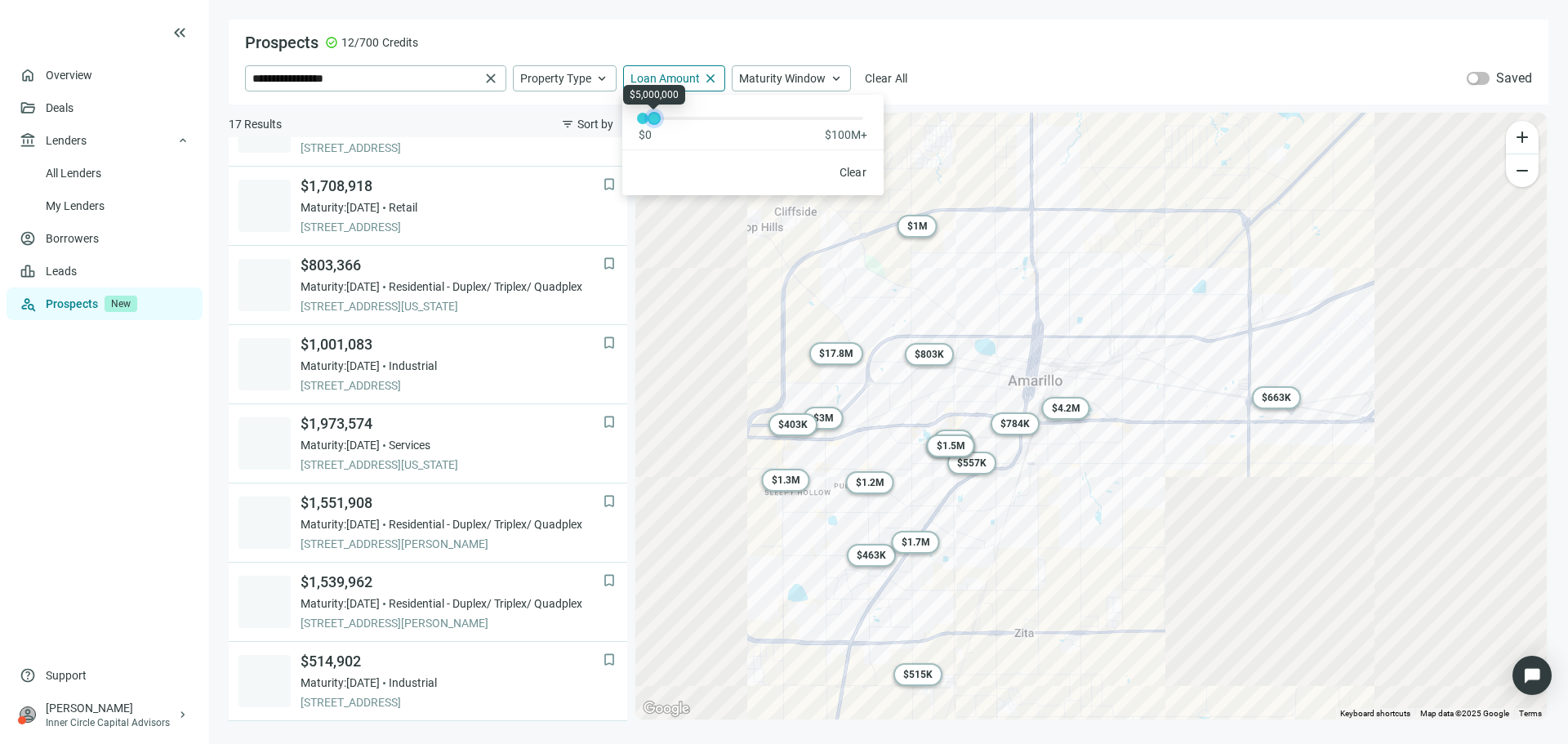
drag, startPoint x: 645, startPoint y: 120, endPoint x: 656, endPoint y: 125, distance: 12.1
click at [656, 122] on div at bounding box center [654, 118] width 8 height 8
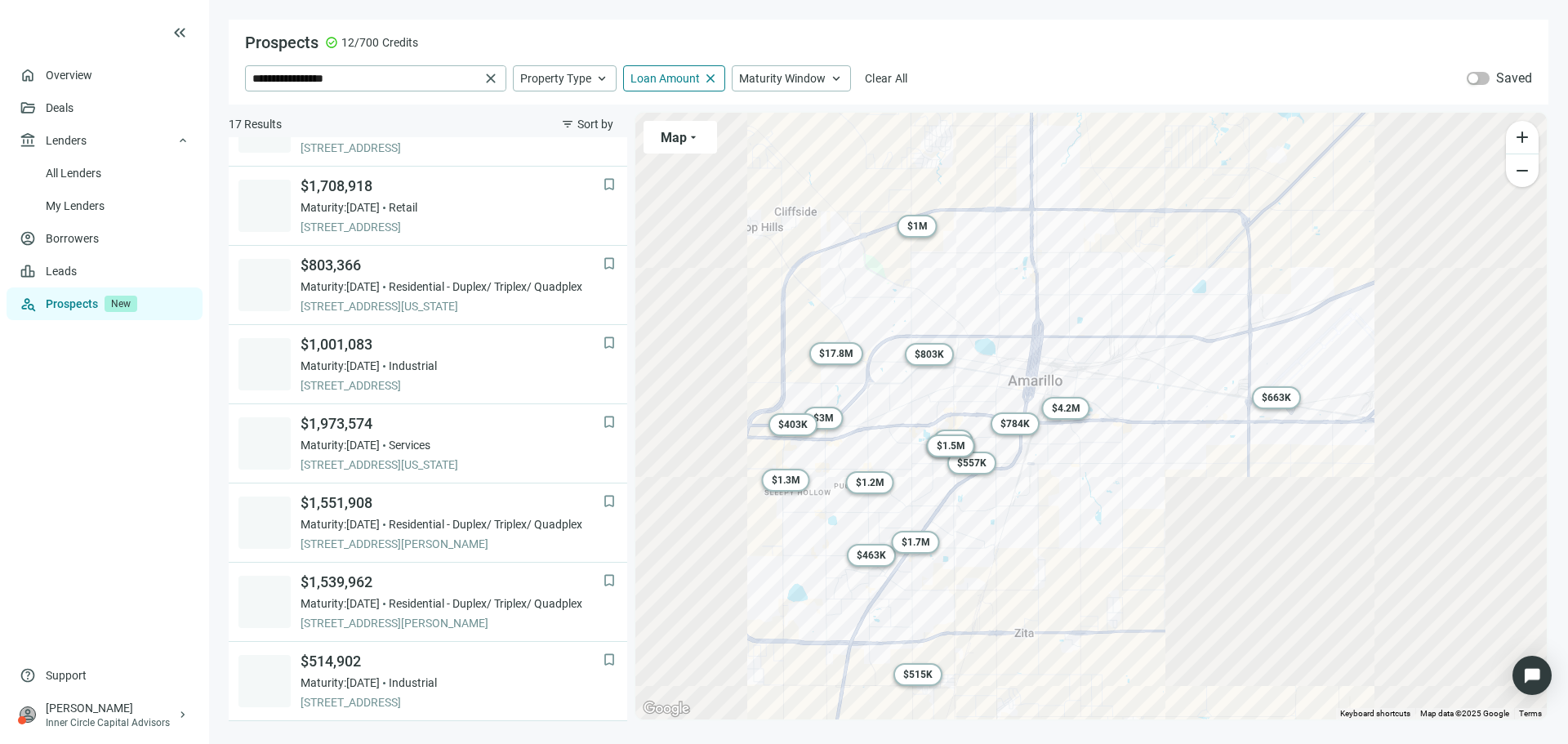
click at [1202, 54] on div "**********" at bounding box center [888, 62] width 1320 height 85
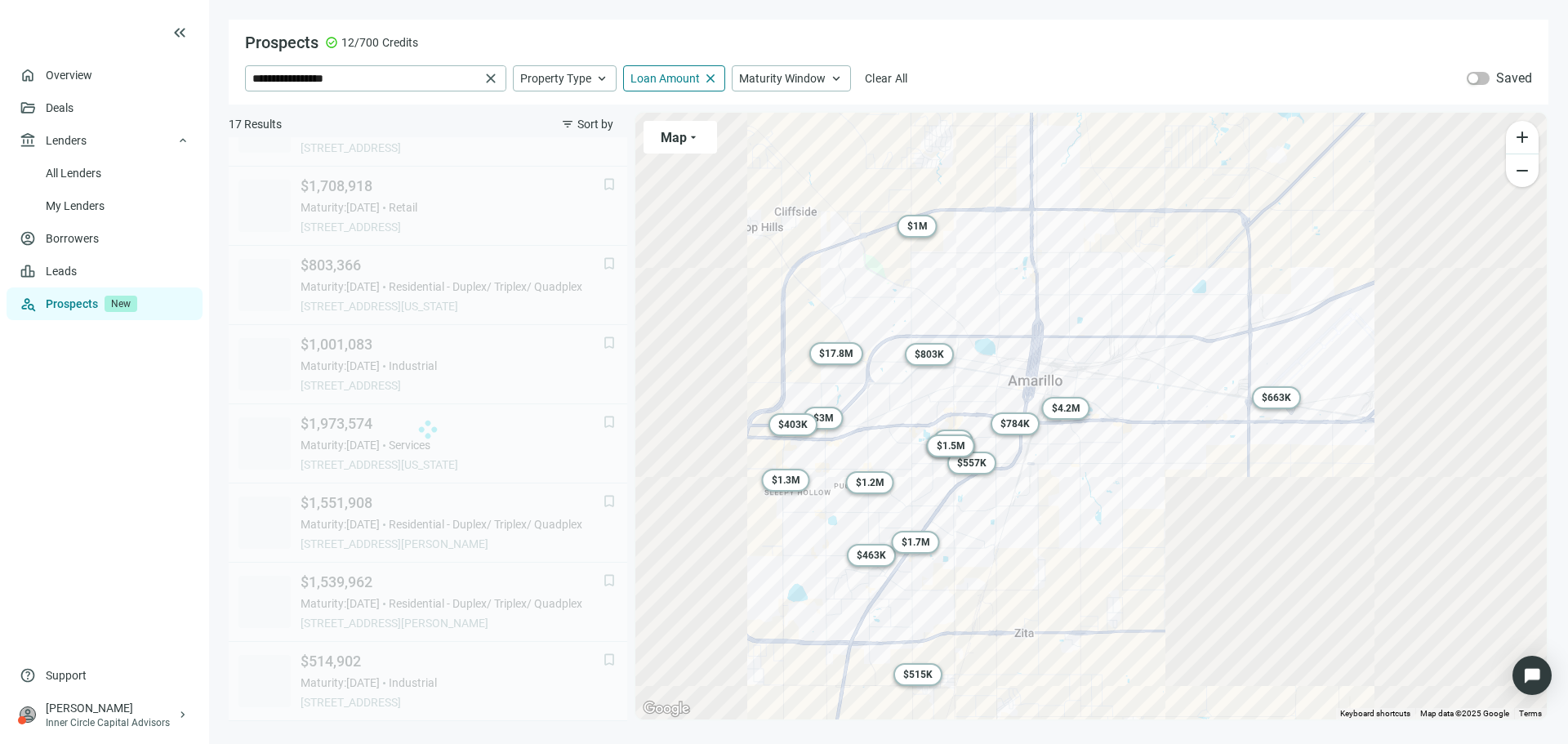
scroll to position [683, 0]
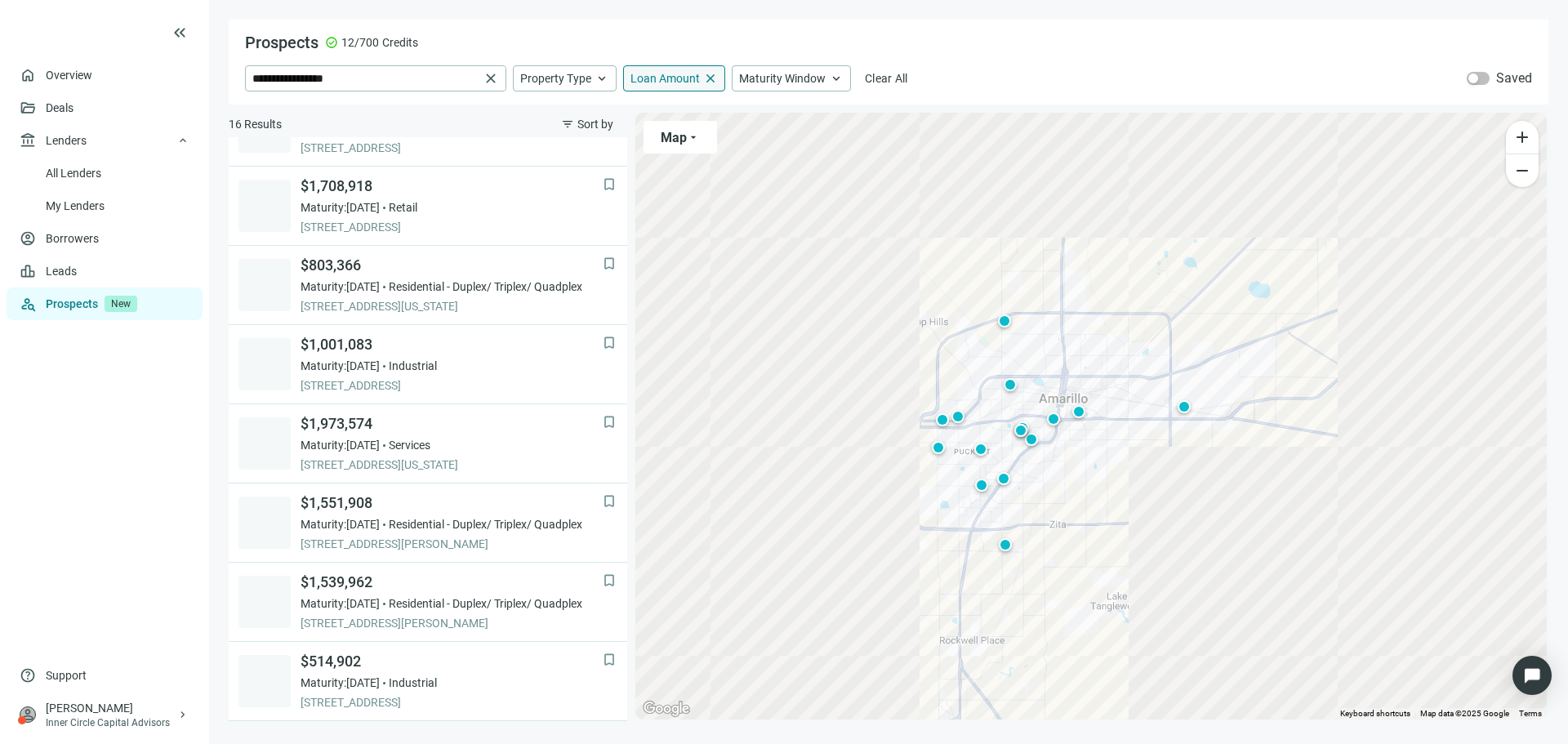
click at [704, 75] on span "close" at bounding box center [710, 78] width 15 height 15
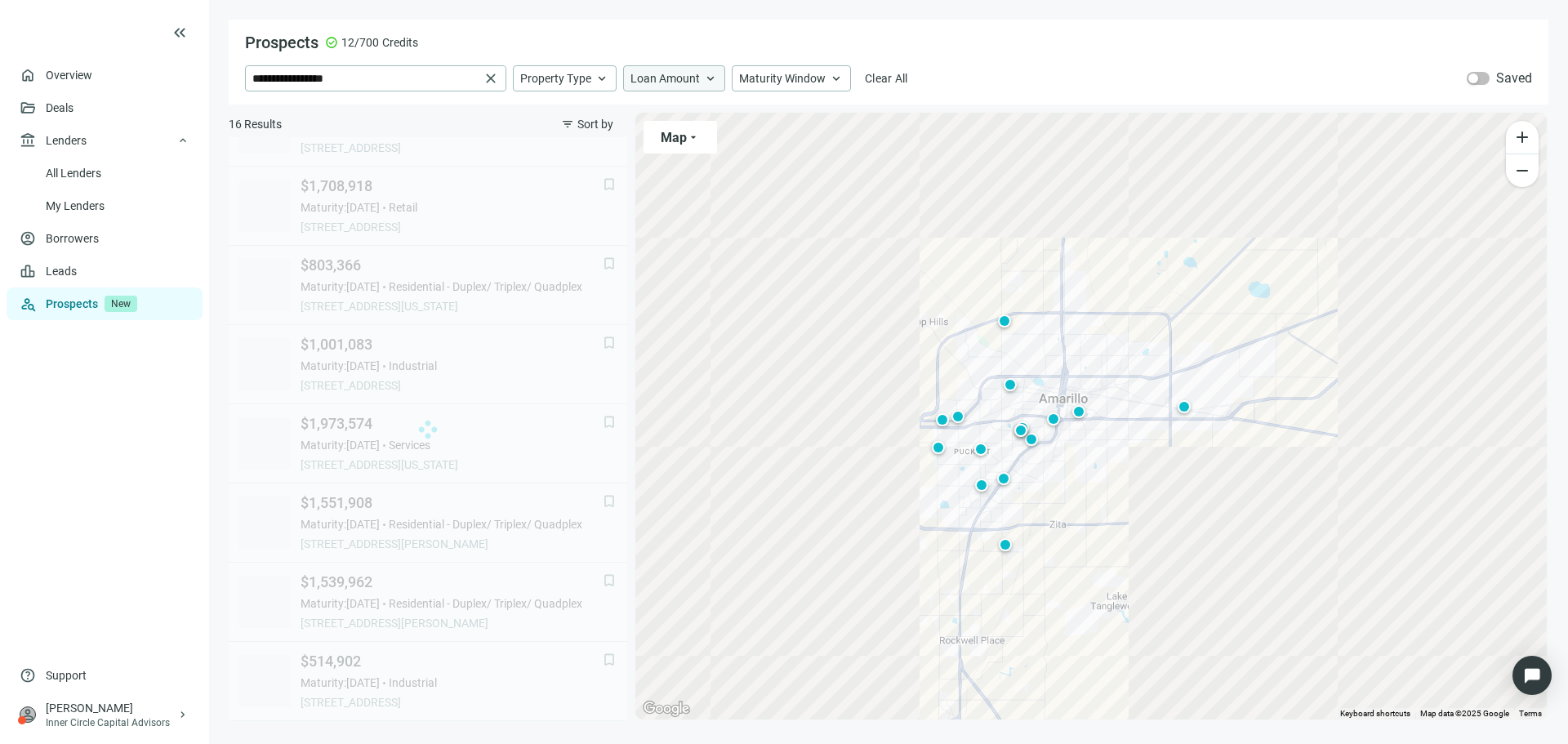
scroll to position [762, 0]
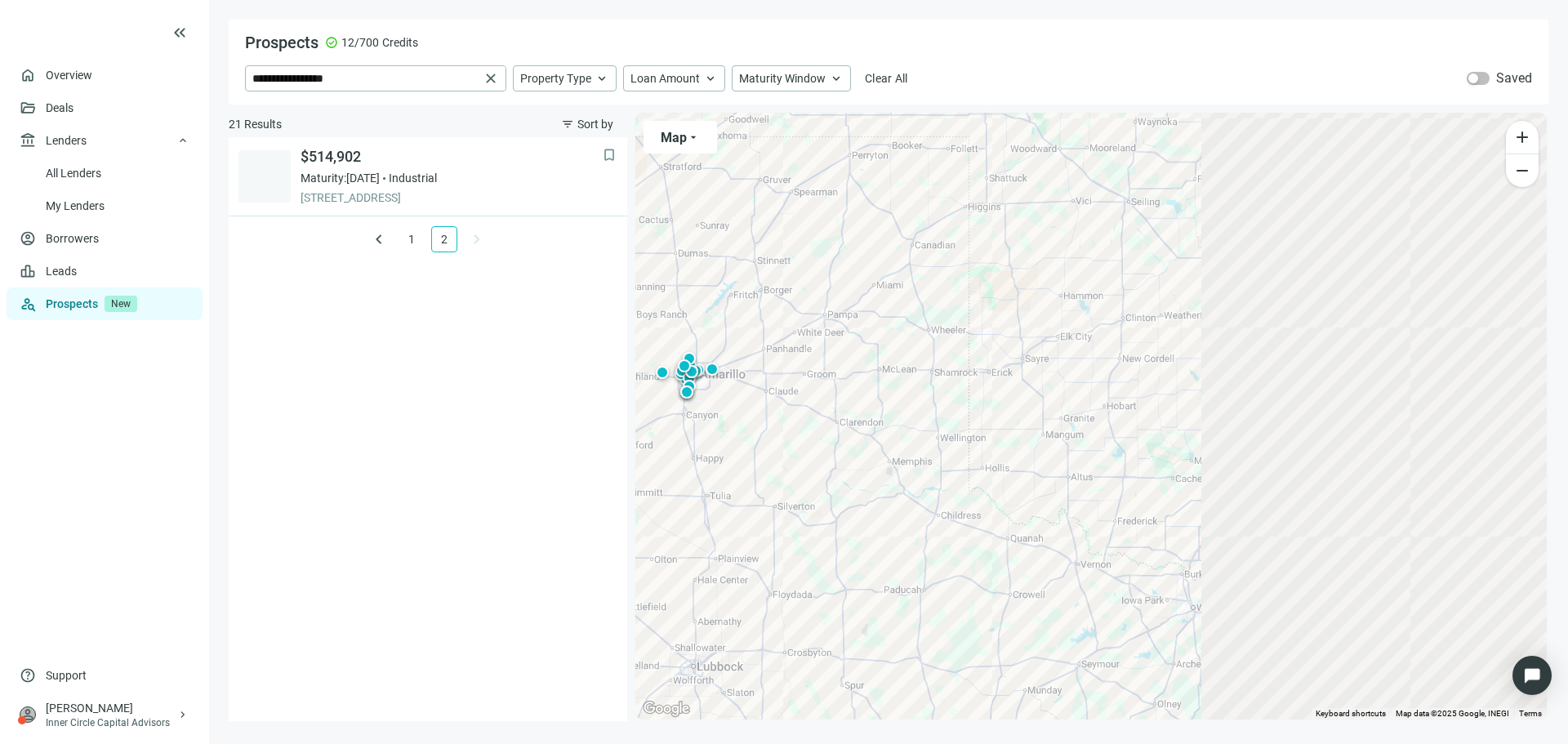
drag, startPoint x: 1352, startPoint y: 524, endPoint x: 781, endPoint y: 480, distance: 572.7
click at [781, 480] on div "To activate drag with keyboard, press Alt + Enter. Once in keyboard drag state,…" at bounding box center [1091, 416] width 911 height 607
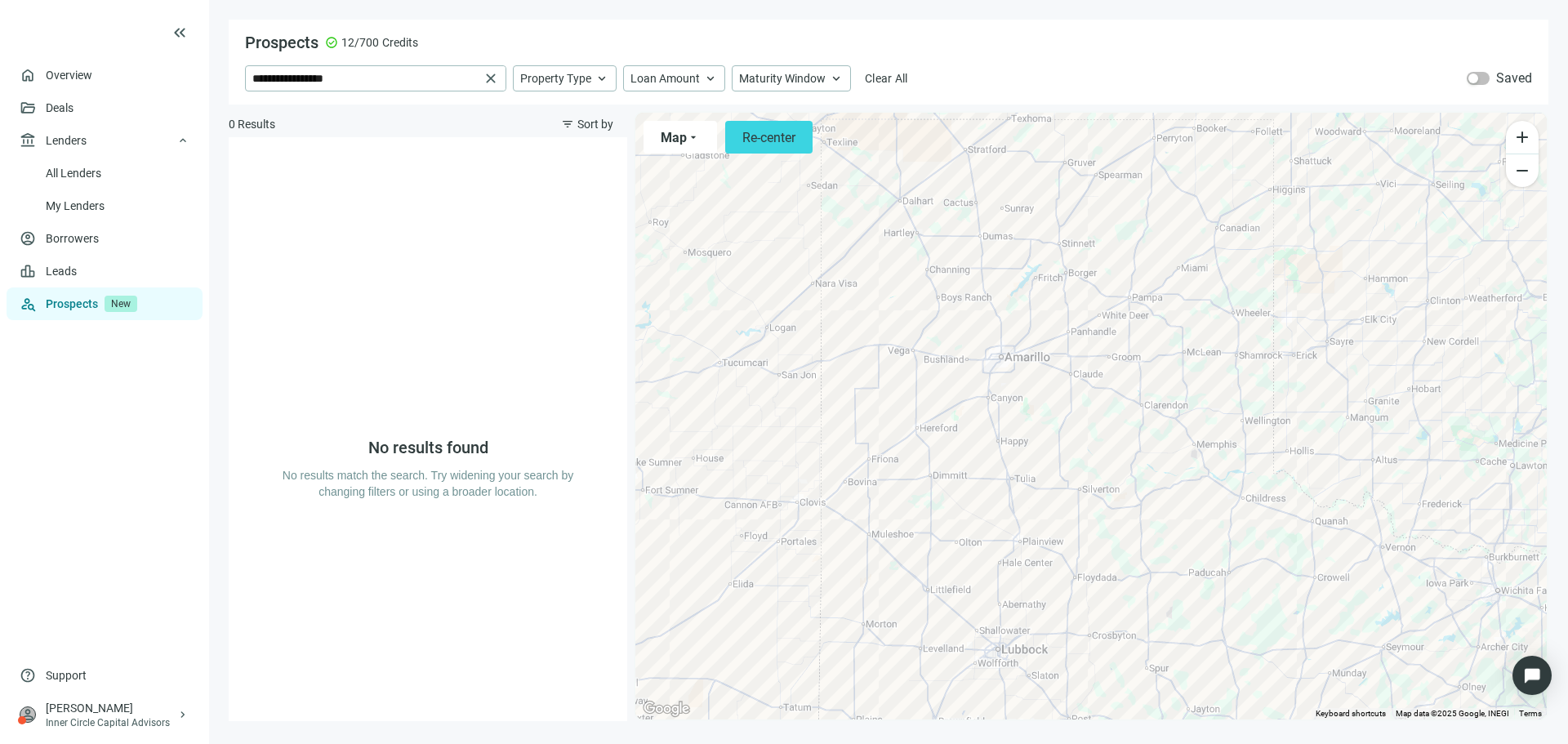
drag, startPoint x: 820, startPoint y: 423, endPoint x: 1246, endPoint y: 409, distance: 426.2
click at [1296, 409] on div at bounding box center [1091, 416] width 911 height 607
drag, startPoint x: 936, startPoint y: 243, endPoint x: 1030, endPoint y: 643, distance: 410.9
click at [1030, 643] on div at bounding box center [1091, 416] width 911 height 607
drag, startPoint x: 852, startPoint y: 614, endPoint x: 1038, endPoint y: 486, distance: 225.8
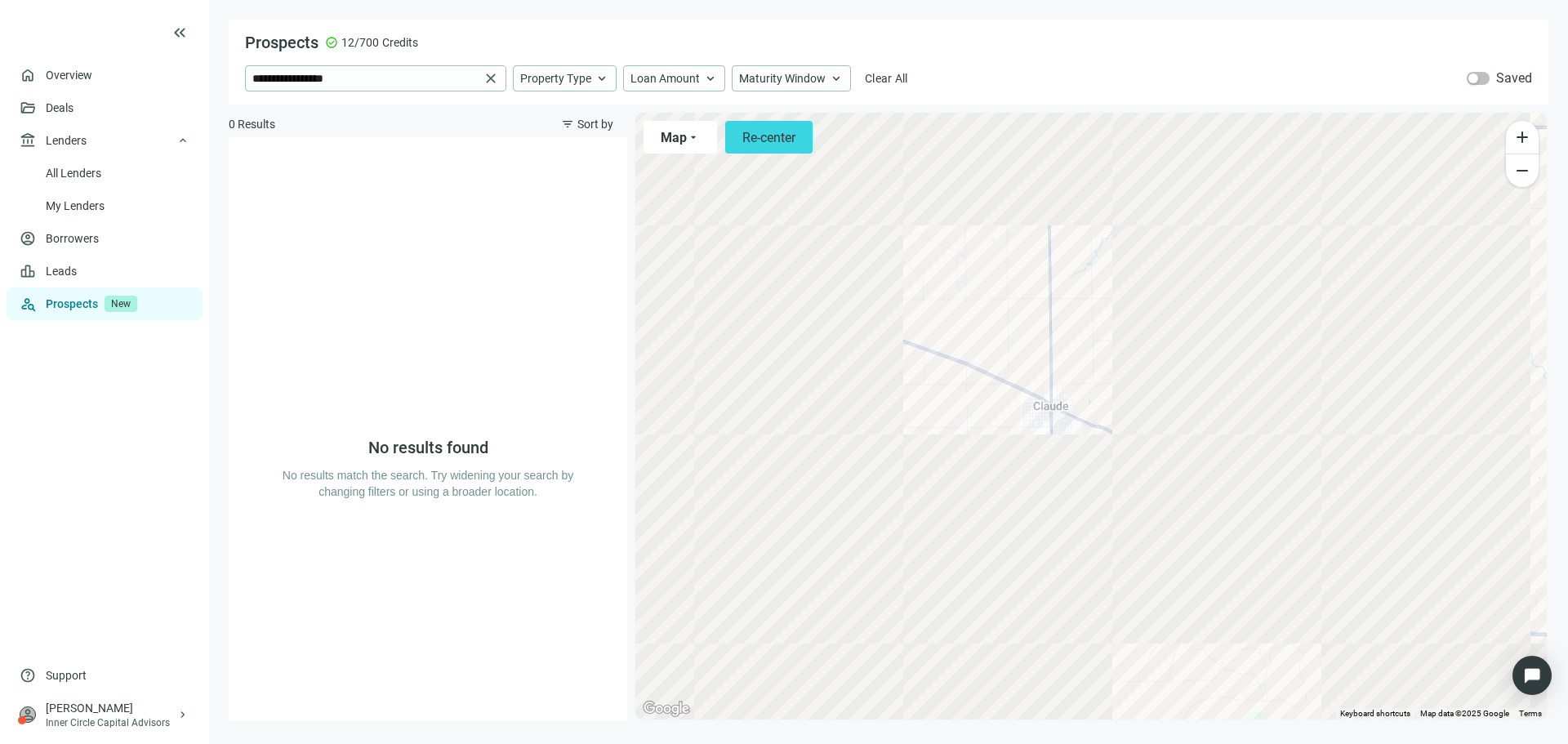
click at [1038, 486] on div at bounding box center [1091, 416] width 911 height 607
click at [761, 130] on span "Re-center" at bounding box center [768, 137] width 53 height 16
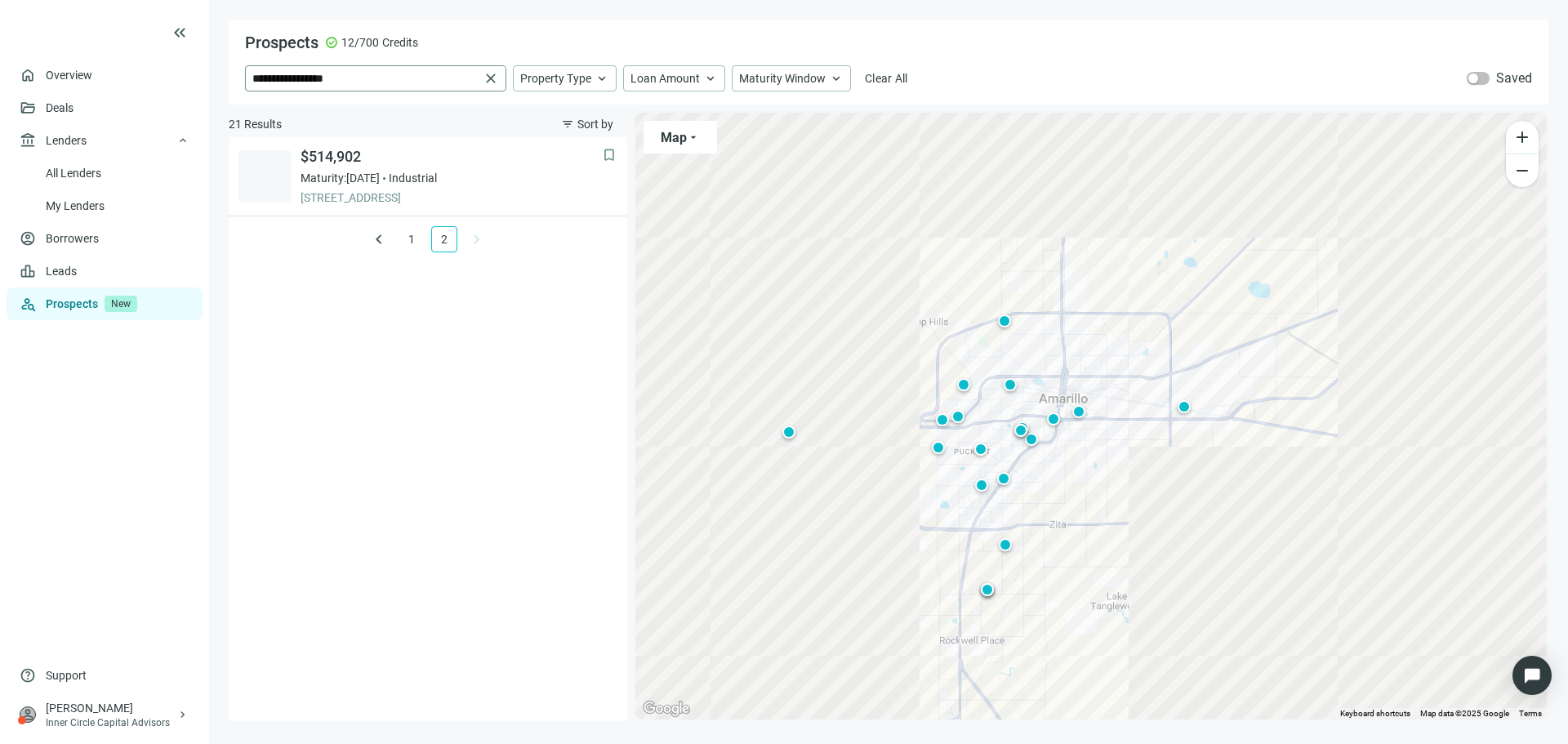
click at [490, 78] on span "close" at bounding box center [491, 78] width 17 height 17
click at [343, 81] on input "search" at bounding box center [366, 78] width 226 height 25
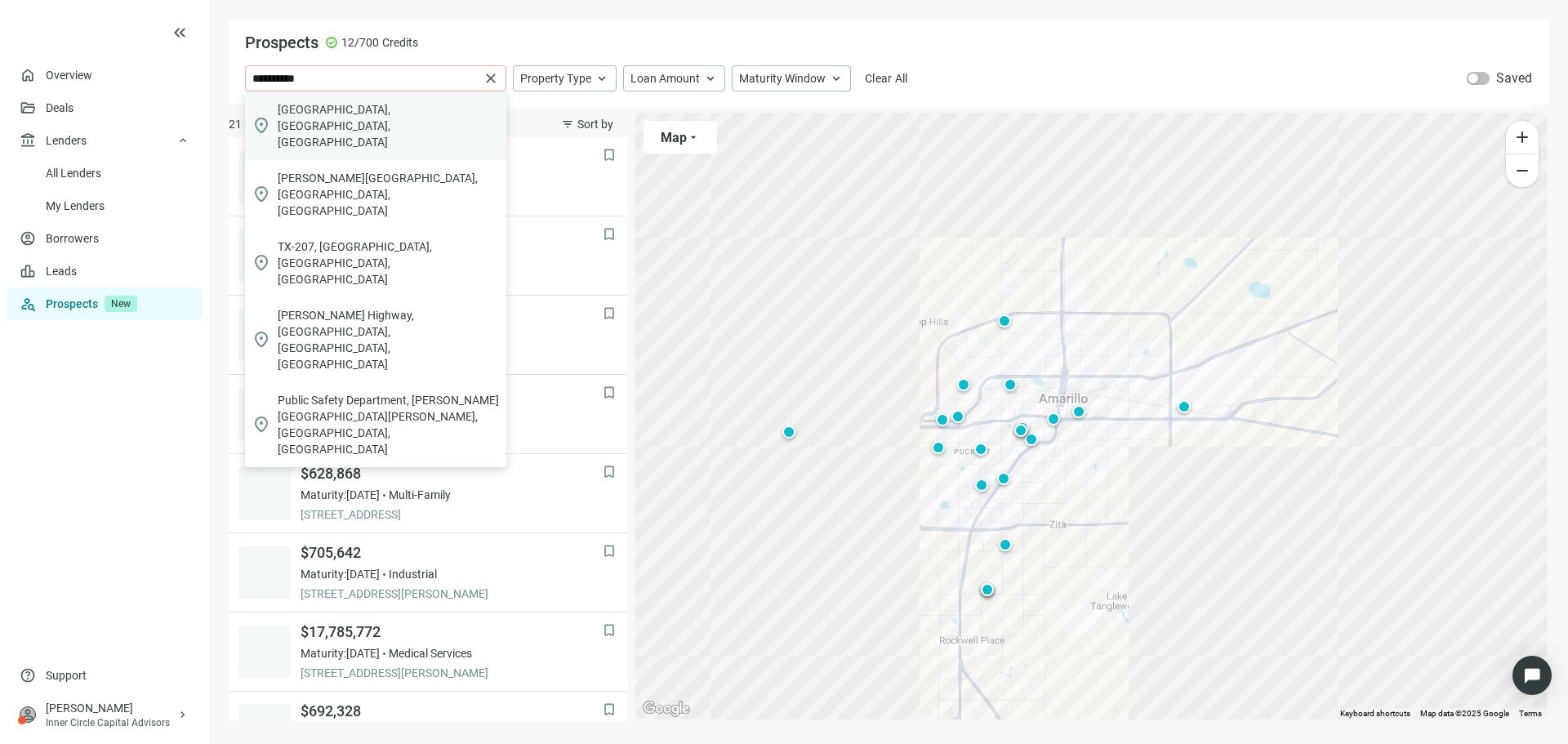
click at [343, 110] on span "[GEOGRAPHIC_DATA], [GEOGRAPHIC_DATA], [GEOGRAPHIC_DATA]" at bounding box center [389, 125] width 222 height 49
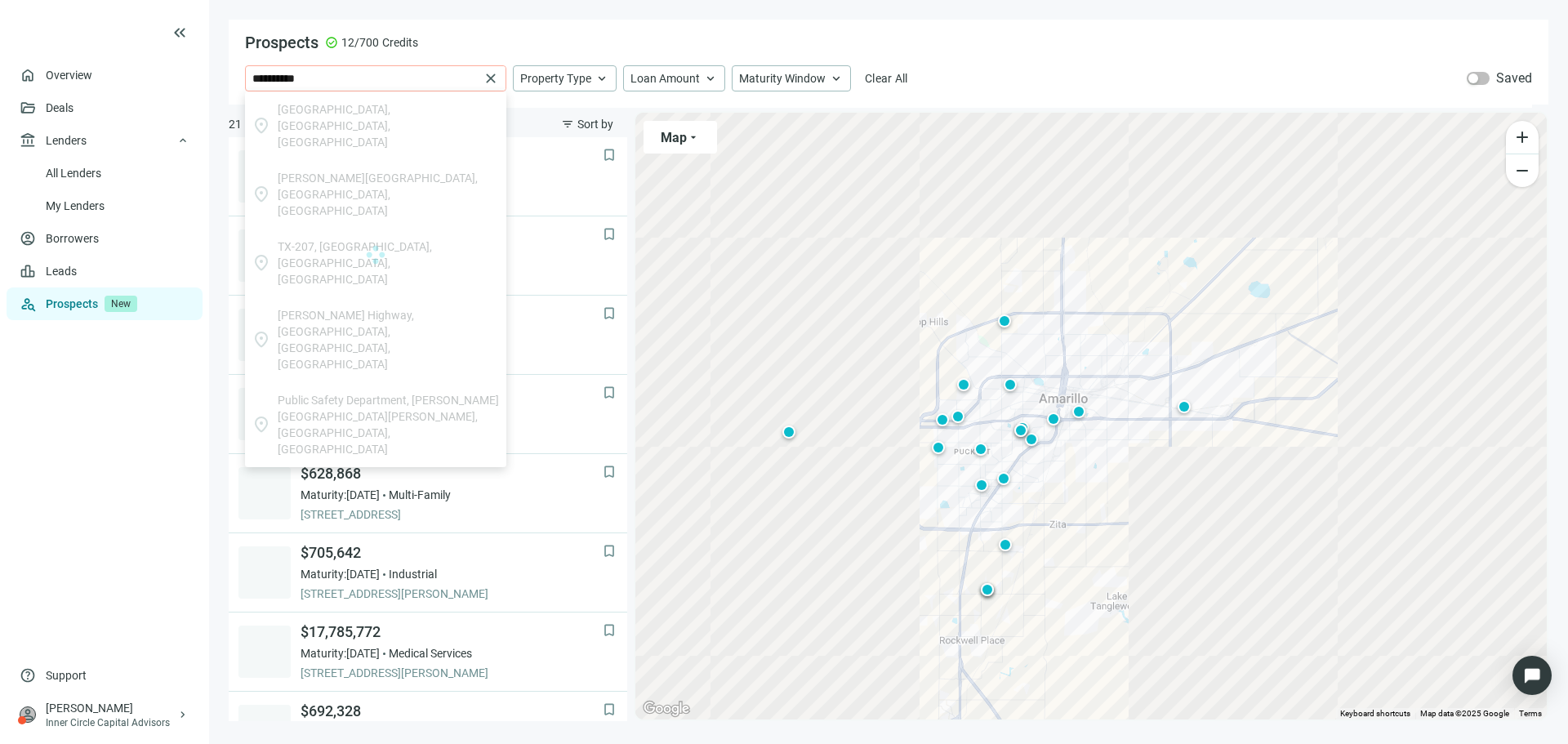
type input "**********"
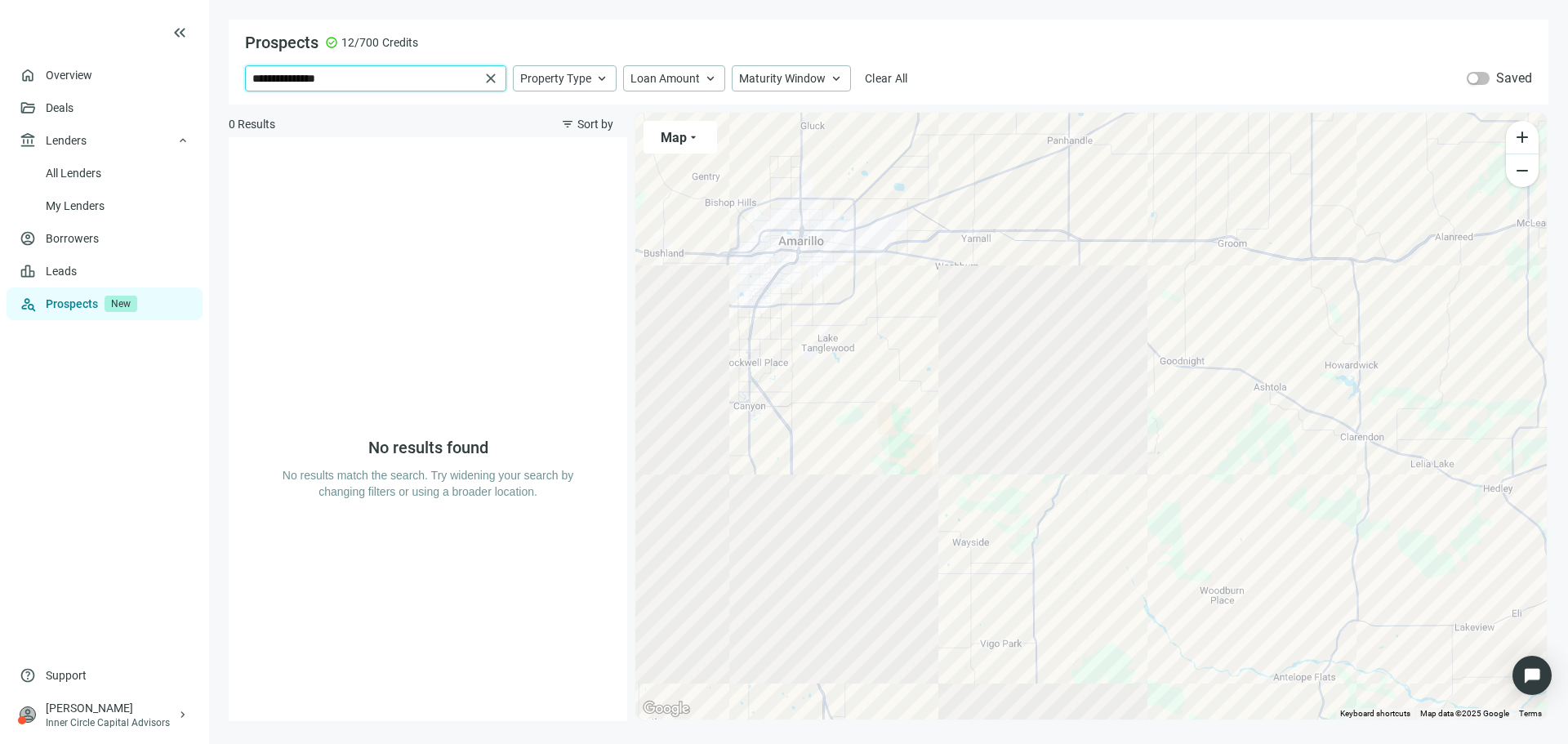
click at [373, 81] on input "**********" at bounding box center [366, 78] width 227 height 25
click at [486, 77] on span "close" at bounding box center [491, 78] width 17 height 17
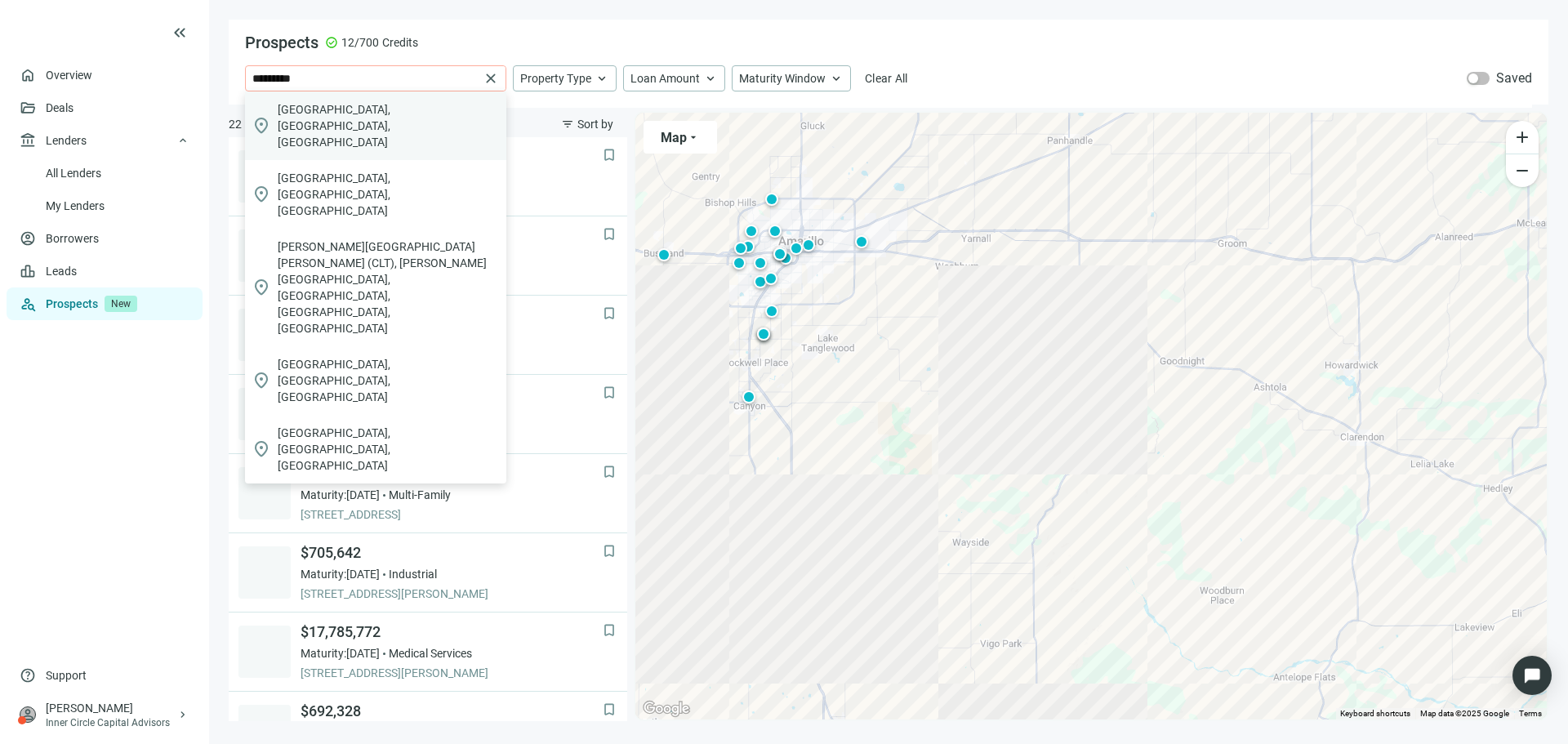
click at [358, 114] on span "[GEOGRAPHIC_DATA], [GEOGRAPHIC_DATA], [GEOGRAPHIC_DATA]" at bounding box center [389, 125] width 222 height 49
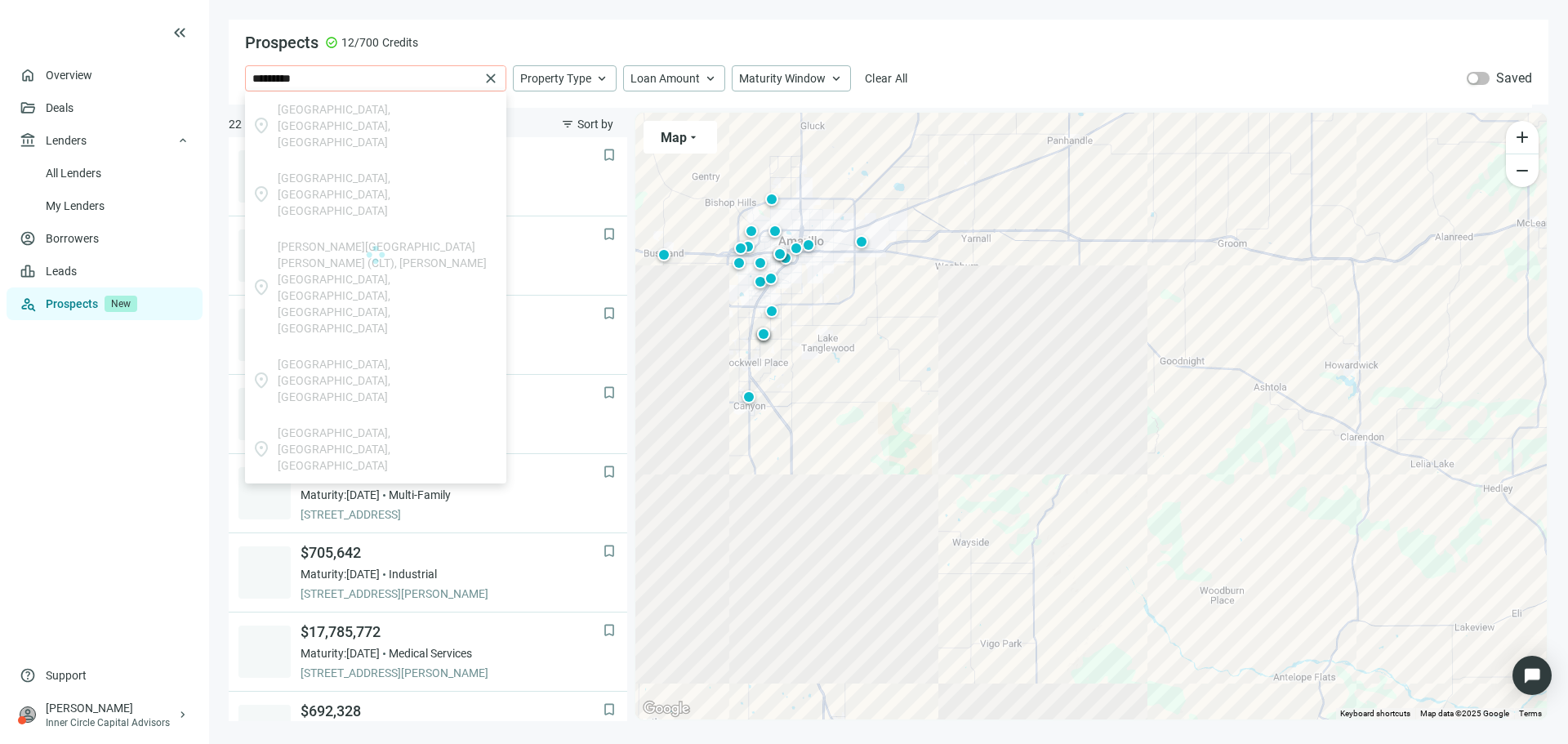
type input "**********"
